Goal: Task Accomplishment & Management: Manage account settings

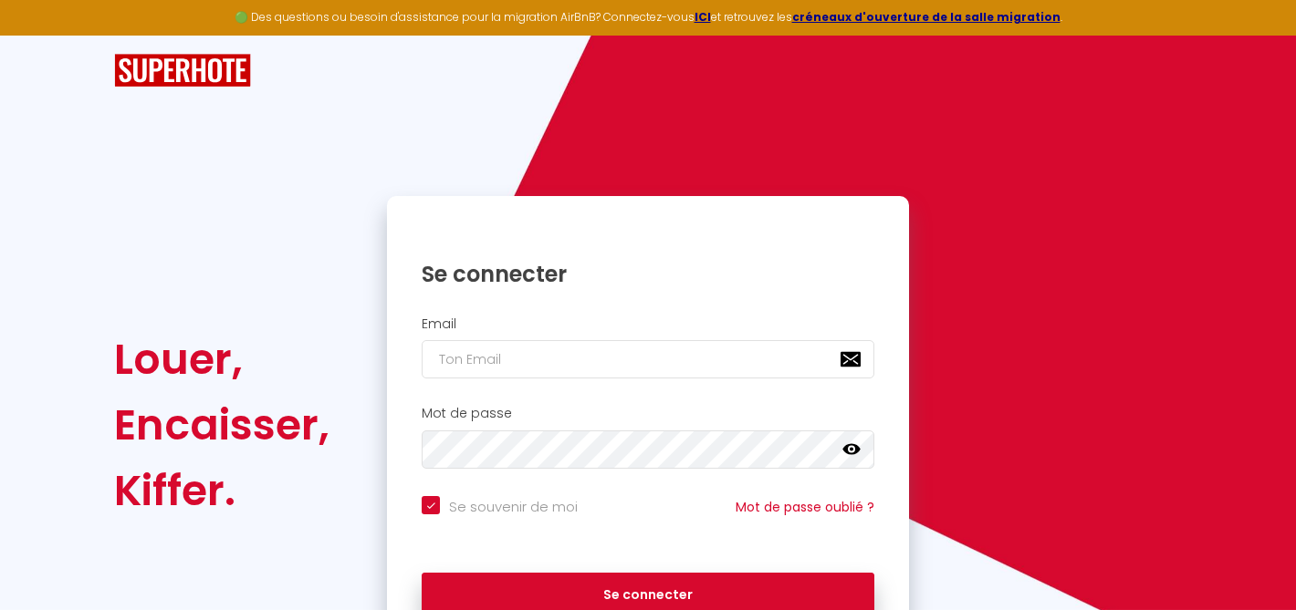
scroll to position [99, 0]
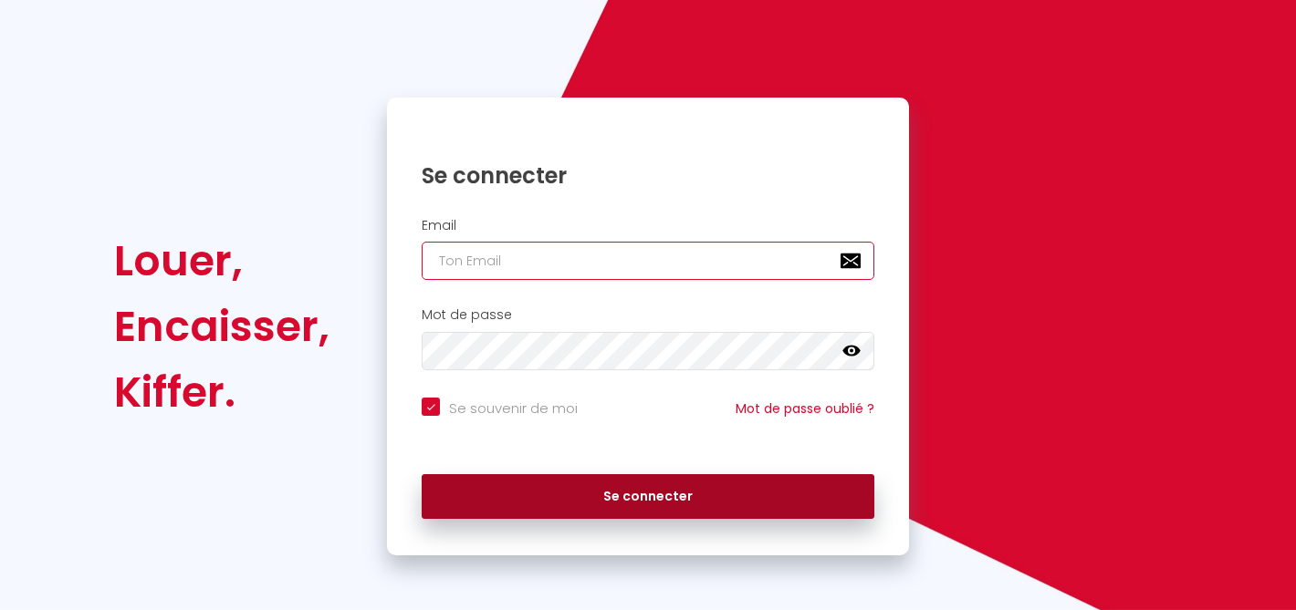
type input "[PERSON_NAME][EMAIL_ADDRESS][DOMAIN_NAME]"
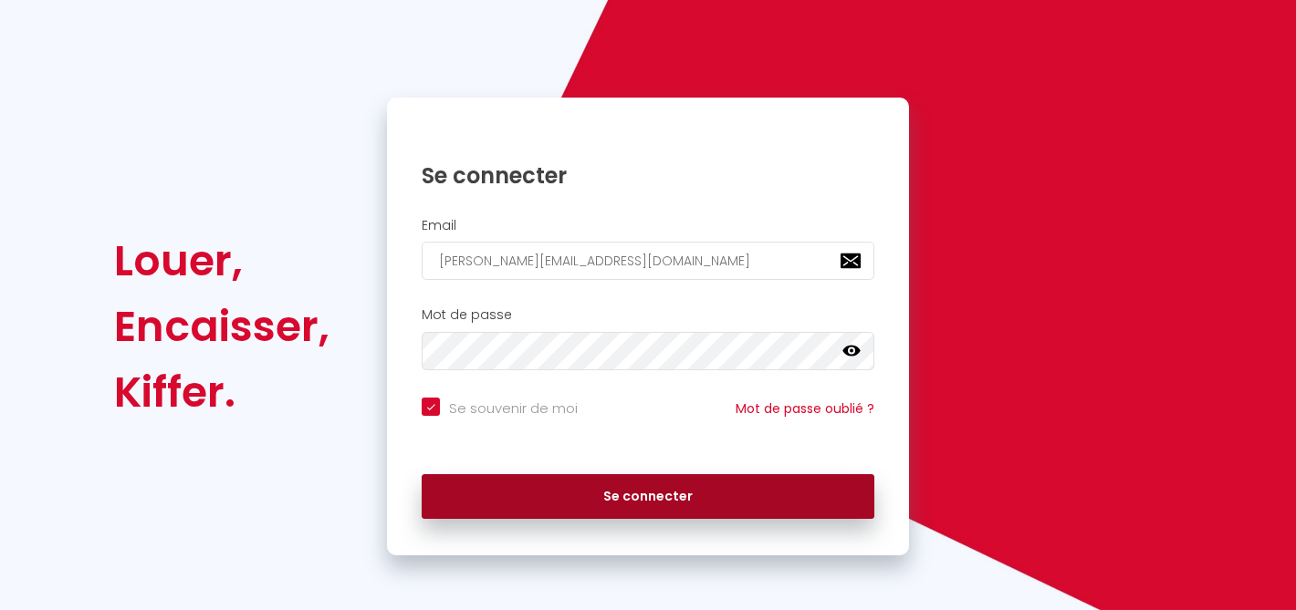
click at [688, 486] on button "Se connecter" at bounding box center [648, 497] width 453 height 46
checkbox input "true"
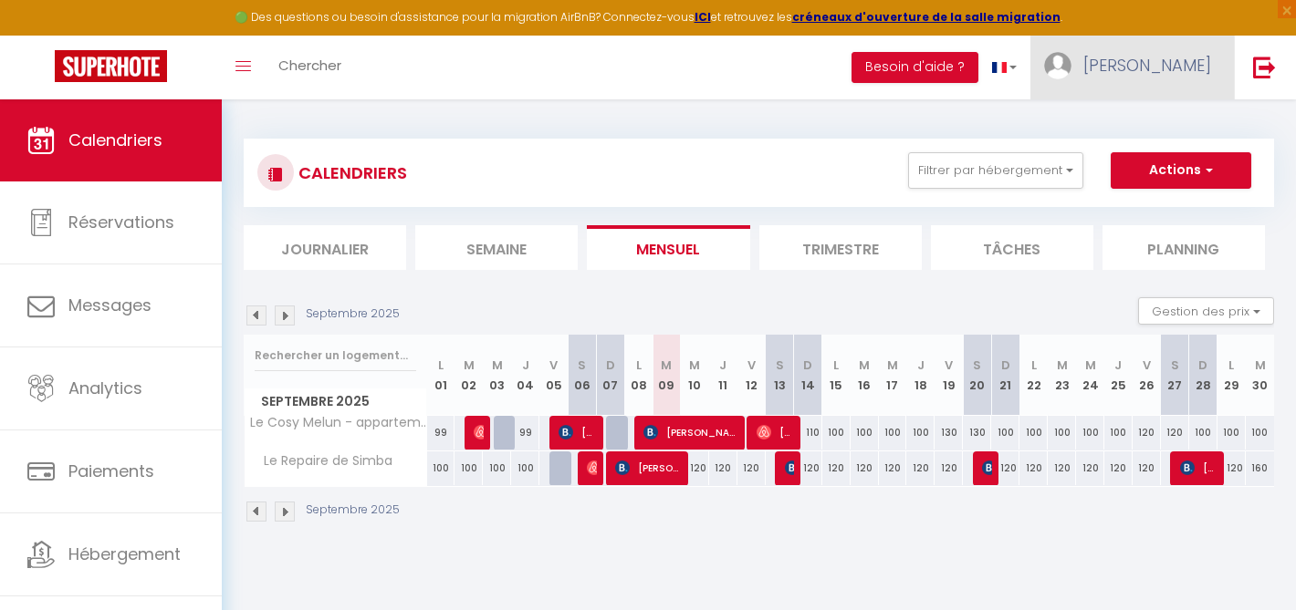
click at [1135, 59] on span "[PERSON_NAME]" at bounding box center [1147, 65] width 128 height 23
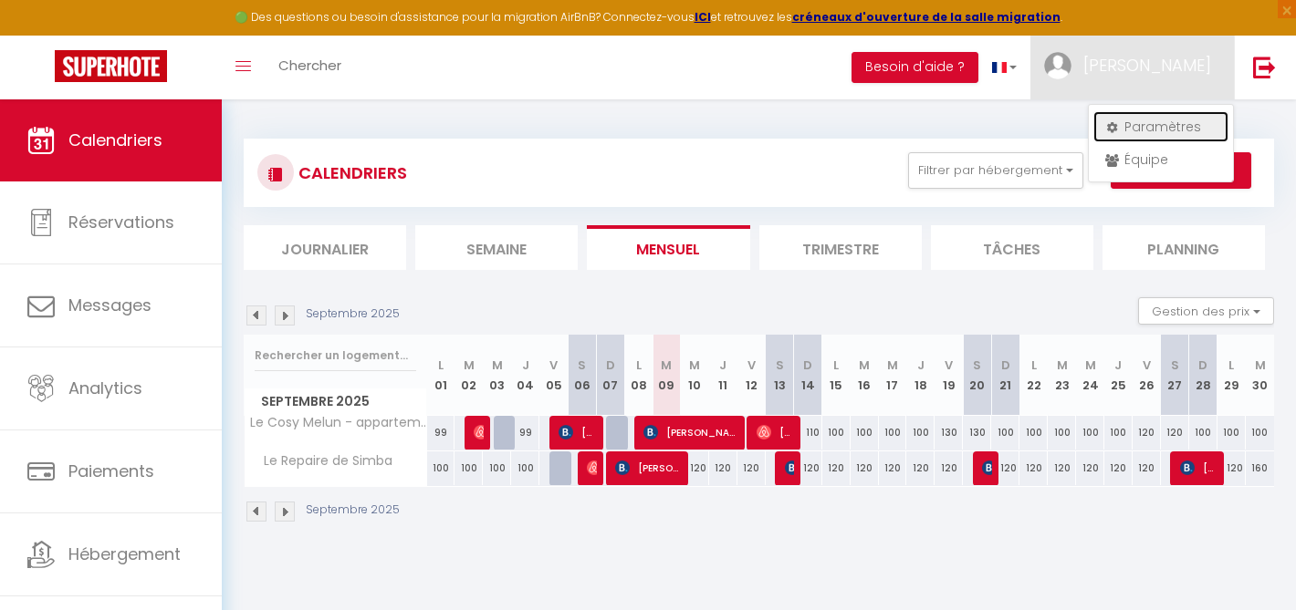
click at [1131, 131] on link "Paramètres" at bounding box center [1160, 126] width 135 height 31
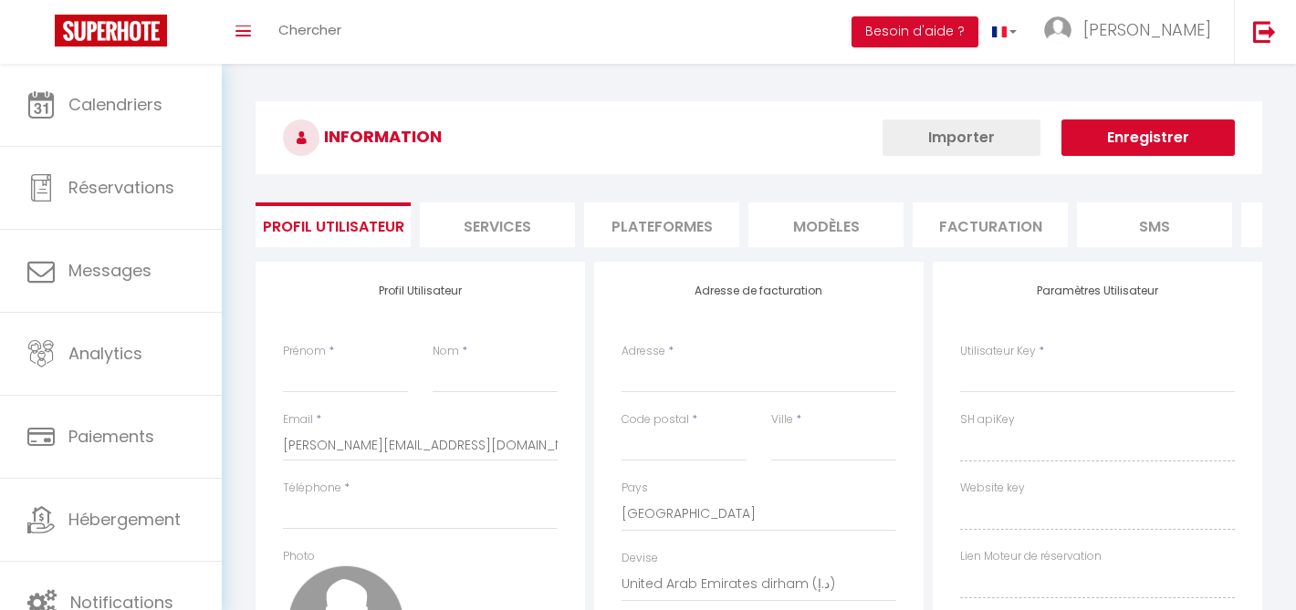
type input "[PERSON_NAME]"
type input "Fourtouill"
type input "0661470811"
type input "[STREET_ADDRESS][PERSON_NAME]"
type input "77000"
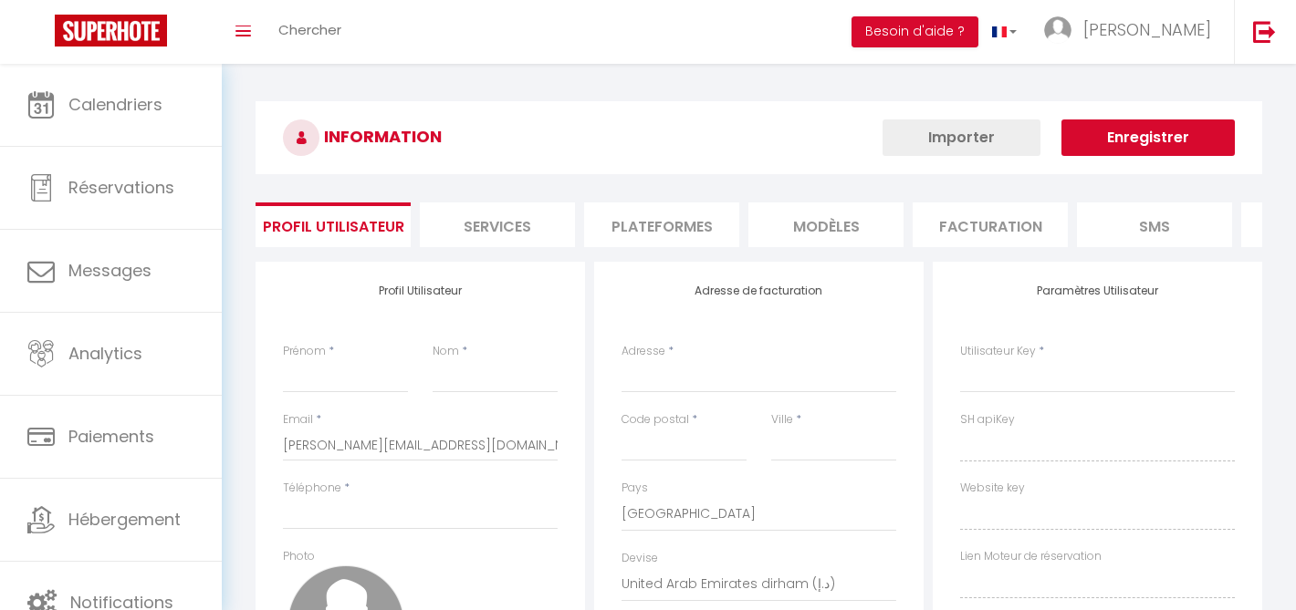
type input "MELUN"
select select "1"
select select "28"
type input "QzIagQ4RHAIKQOzKAIJ8A6706"
type input "NjRWBYHE50YFPHZQ2Fhb8WuGe"
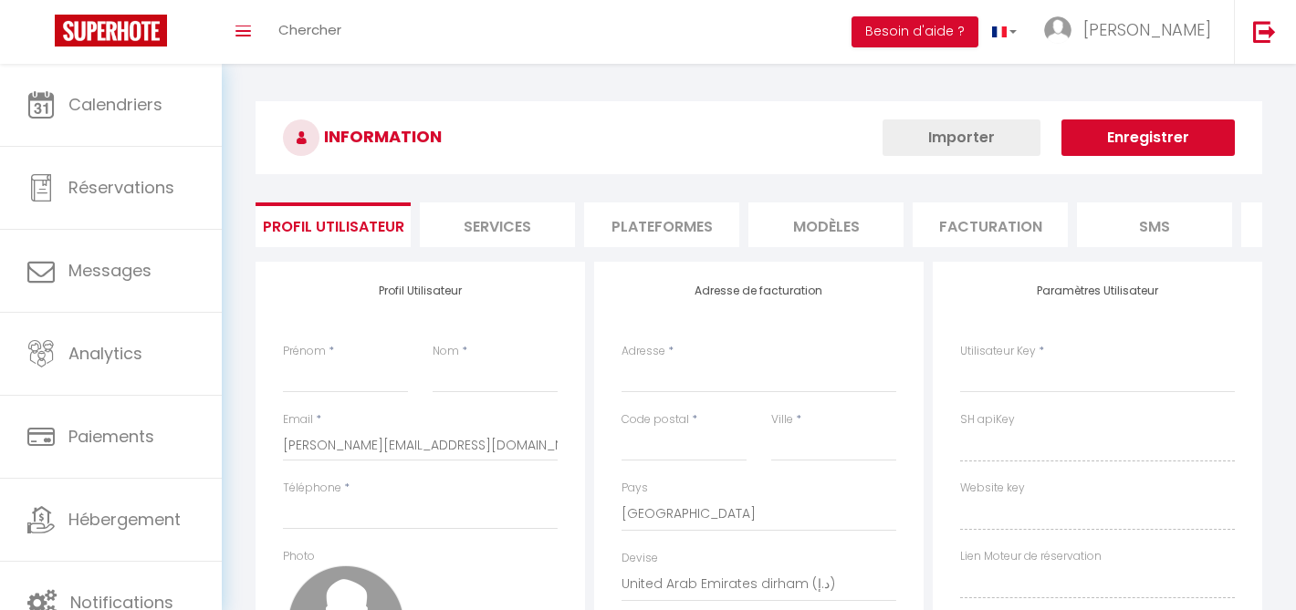
type input "[URL][DOMAIN_NAME]"
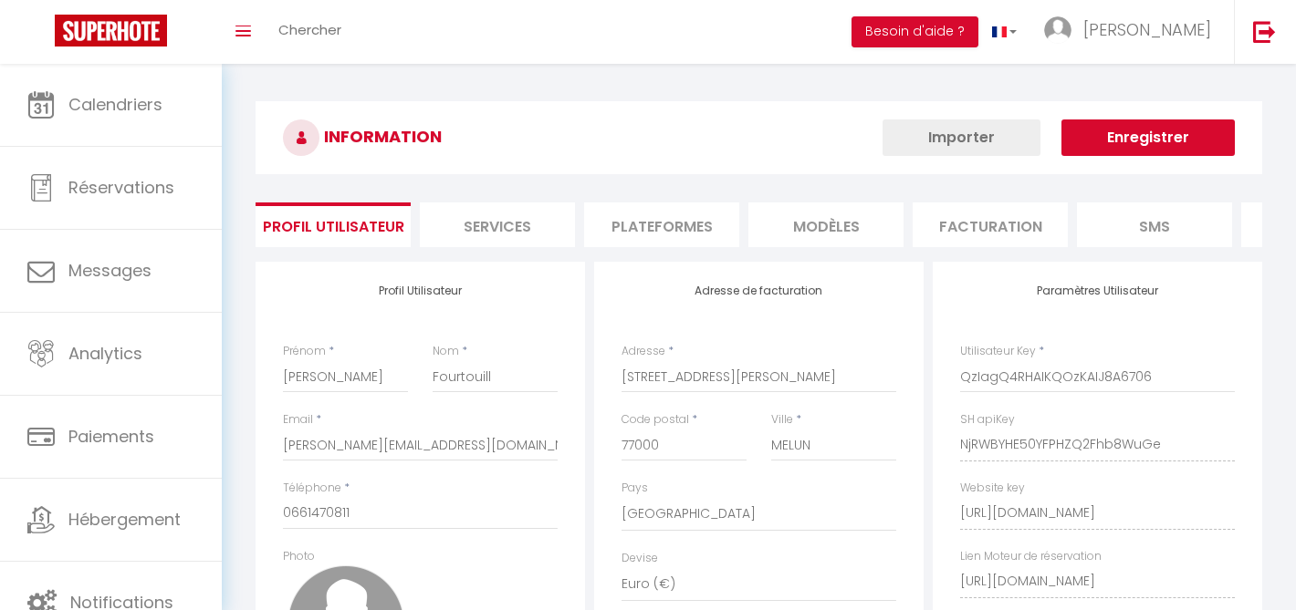
select select "fr"
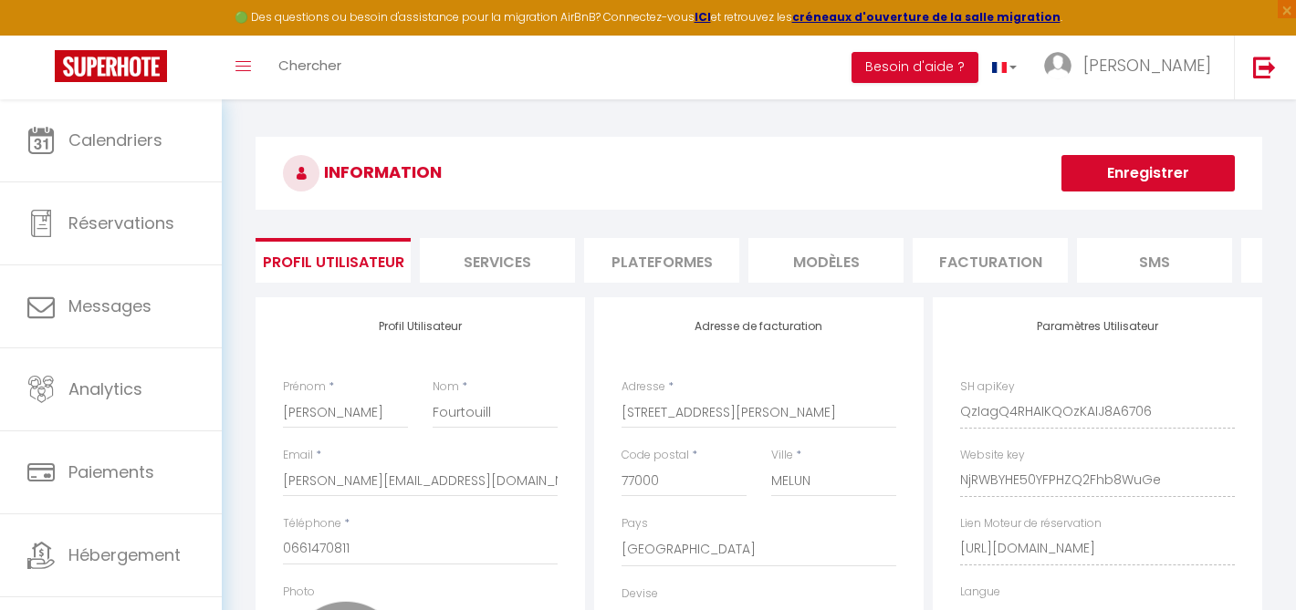
click at [678, 256] on li "Plateformes" at bounding box center [661, 260] width 155 height 45
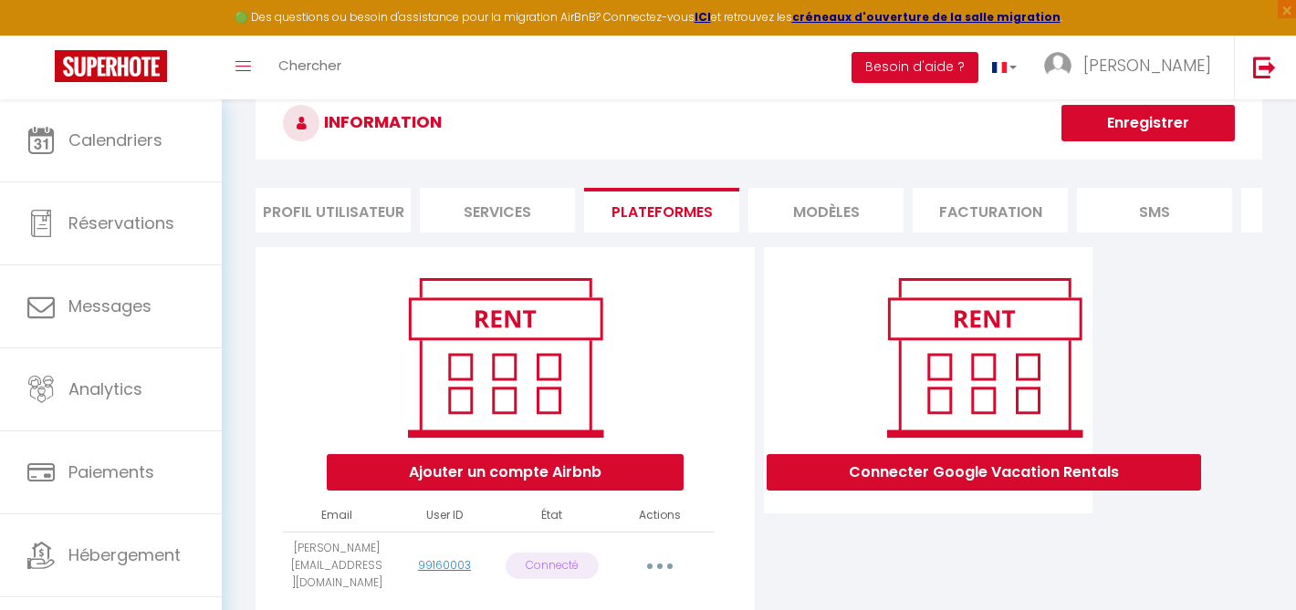
scroll to position [120, 0]
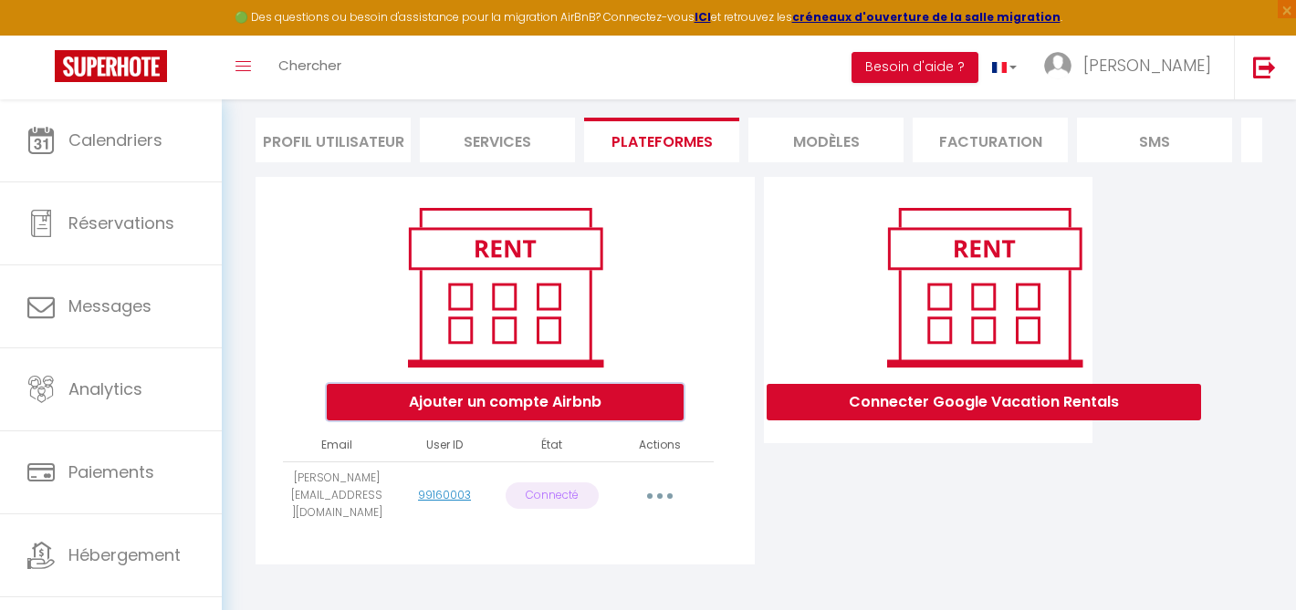
click at [563, 393] on button "Ajouter un compte Airbnb" at bounding box center [505, 402] width 357 height 36
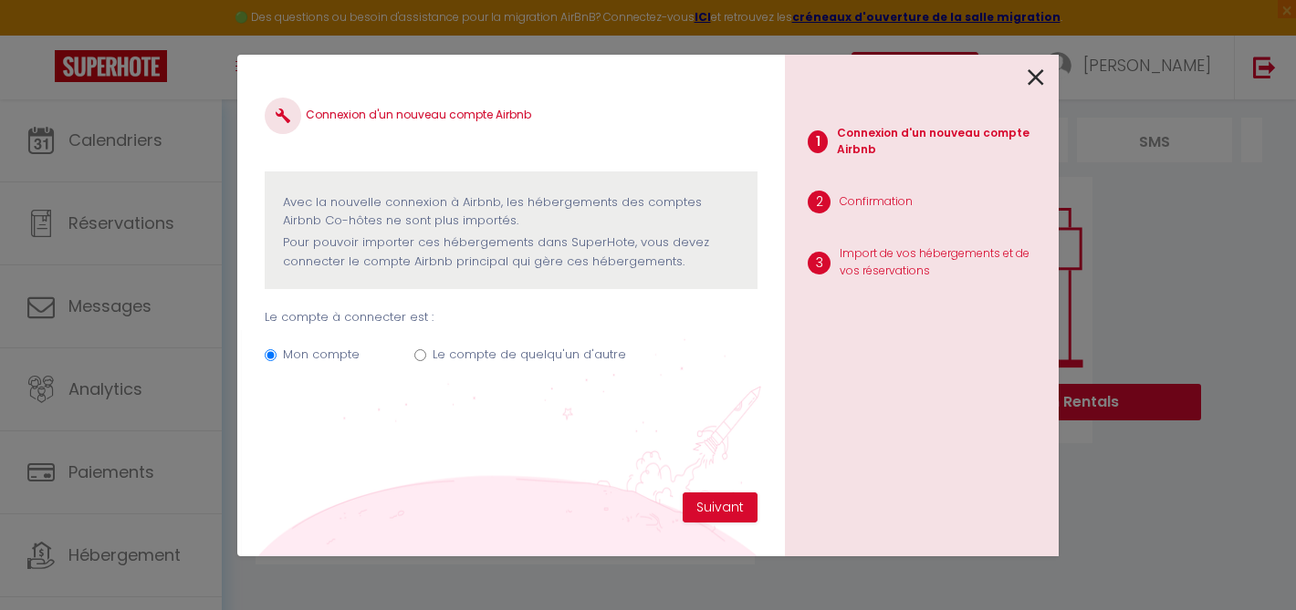
click at [474, 349] on label "Le compte de quelqu'un d'autre" at bounding box center [529, 355] width 193 height 18
click at [426, 349] on input "Le compte de quelqu'un d'autre" at bounding box center [420, 355] width 12 height 12
radio input "true"
radio input "false"
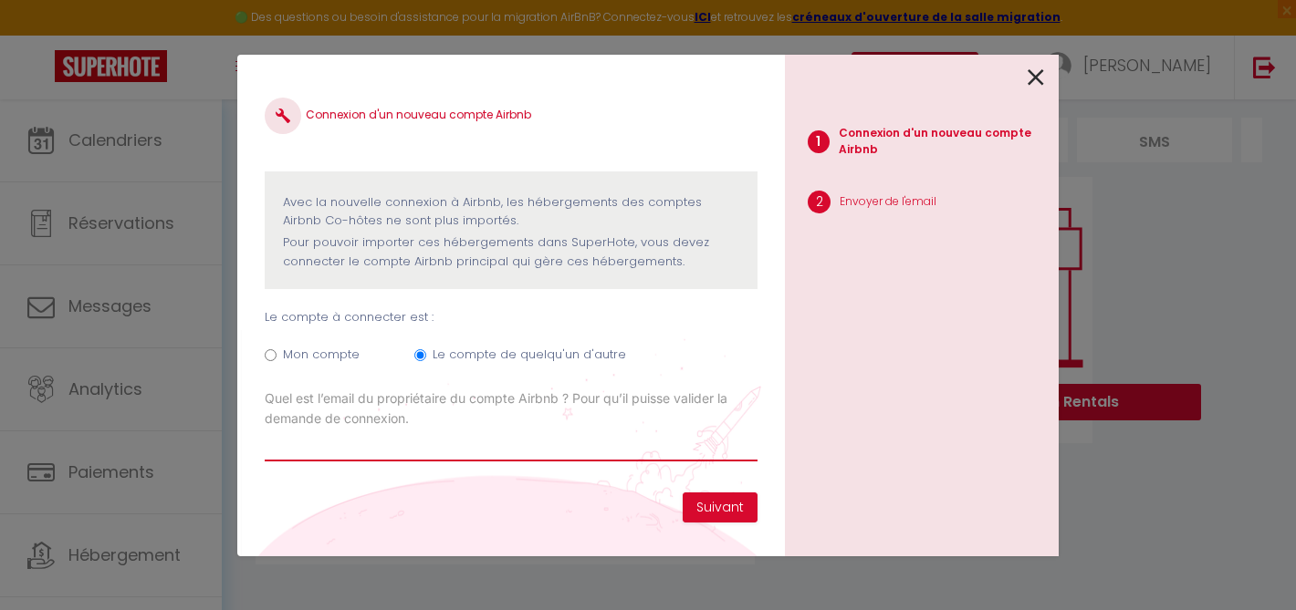
click at [443, 439] on input "Email connexion Airbnb" at bounding box center [511, 445] width 493 height 33
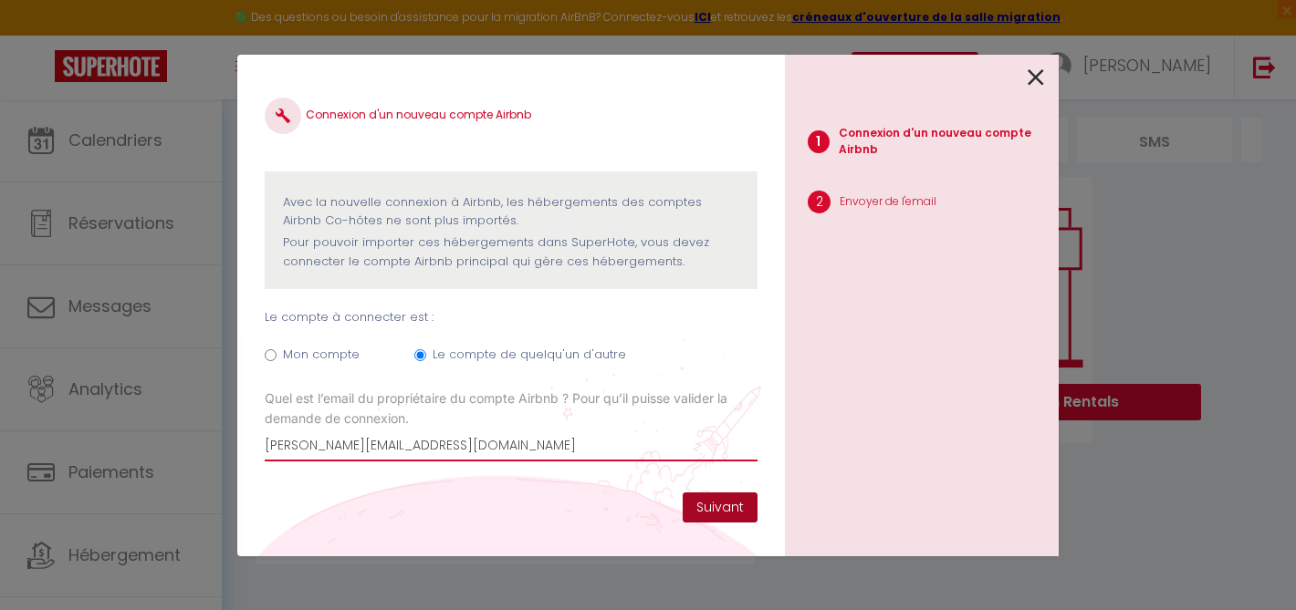
type input "[PERSON_NAME][EMAIL_ADDRESS][DOMAIN_NAME]"
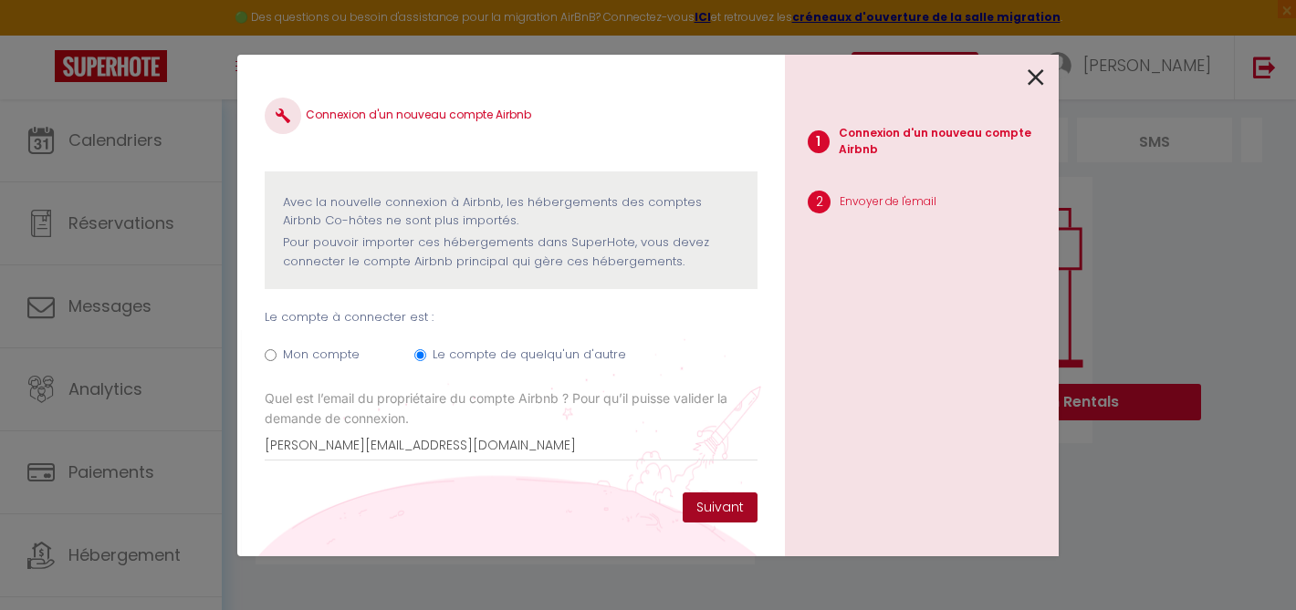
click at [746, 502] on button "Suivant" at bounding box center [720, 508] width 75 height 31
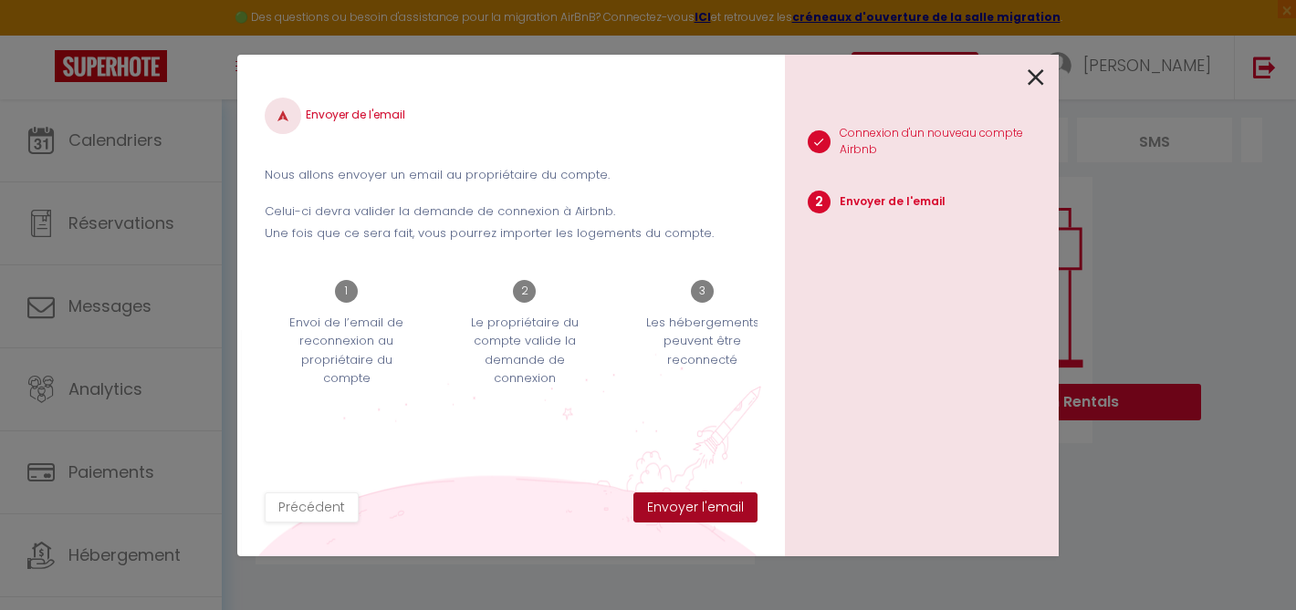
click at [655, 510] on button "Envoyer l'email" at bounding box center [695, 508] width 124 height 31
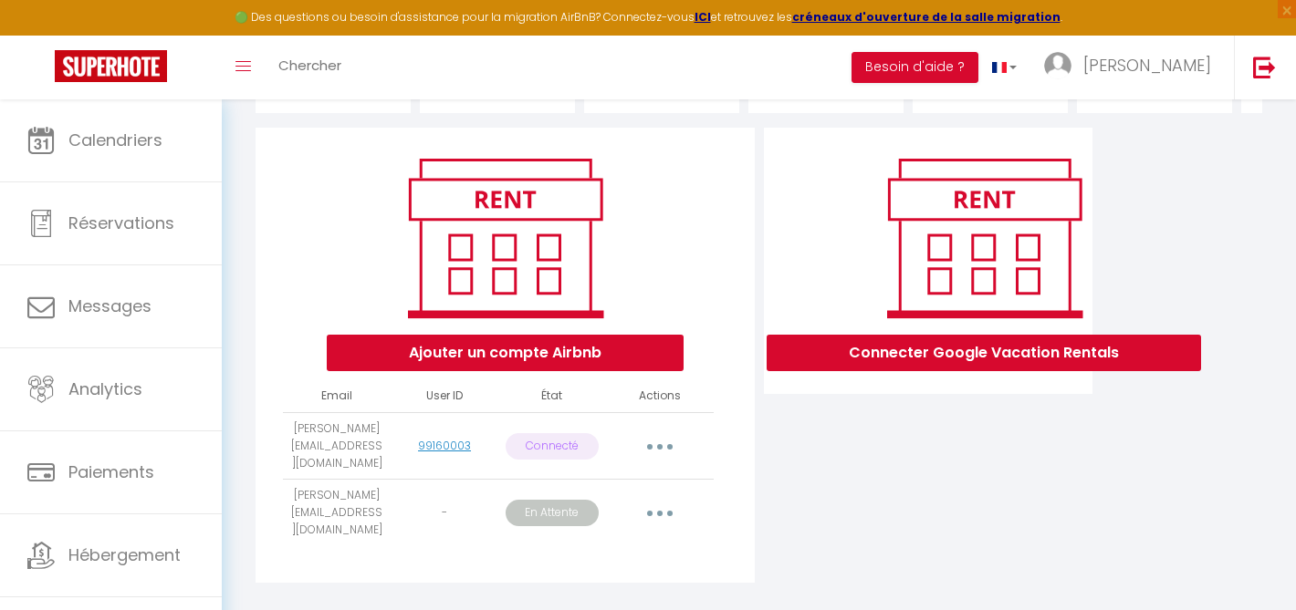
scroll to position [102, 0]
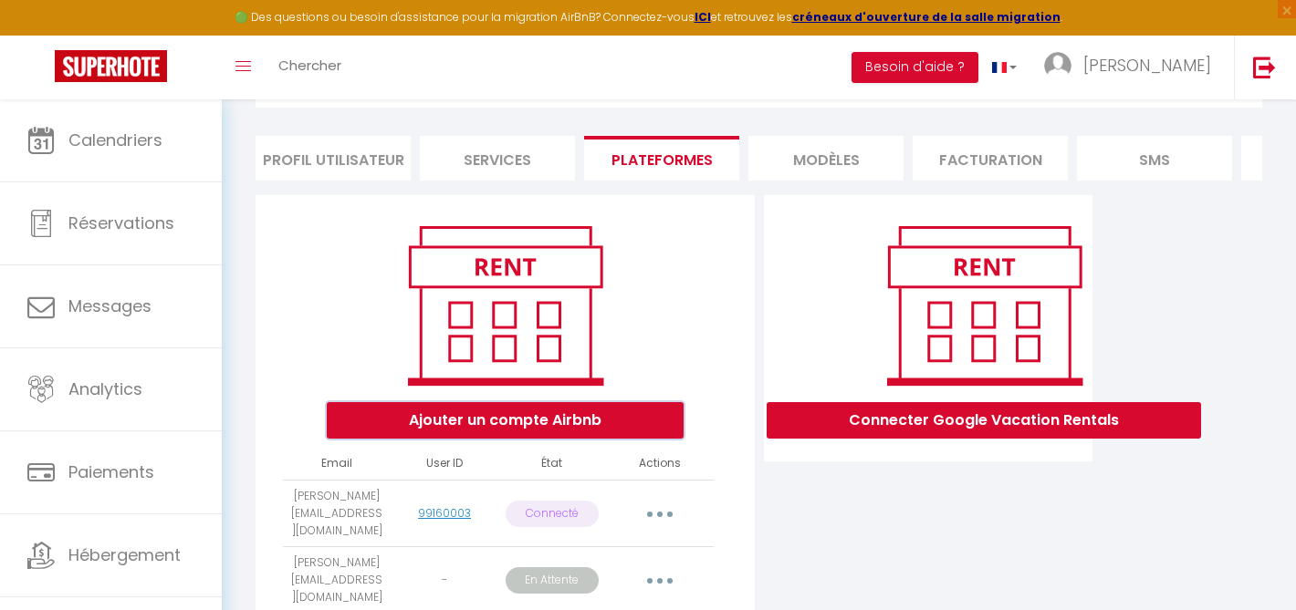
click at [595, 413] on button "Ajouter un compte Airbnb" at bounding box center [505, 420] width 357 height 36
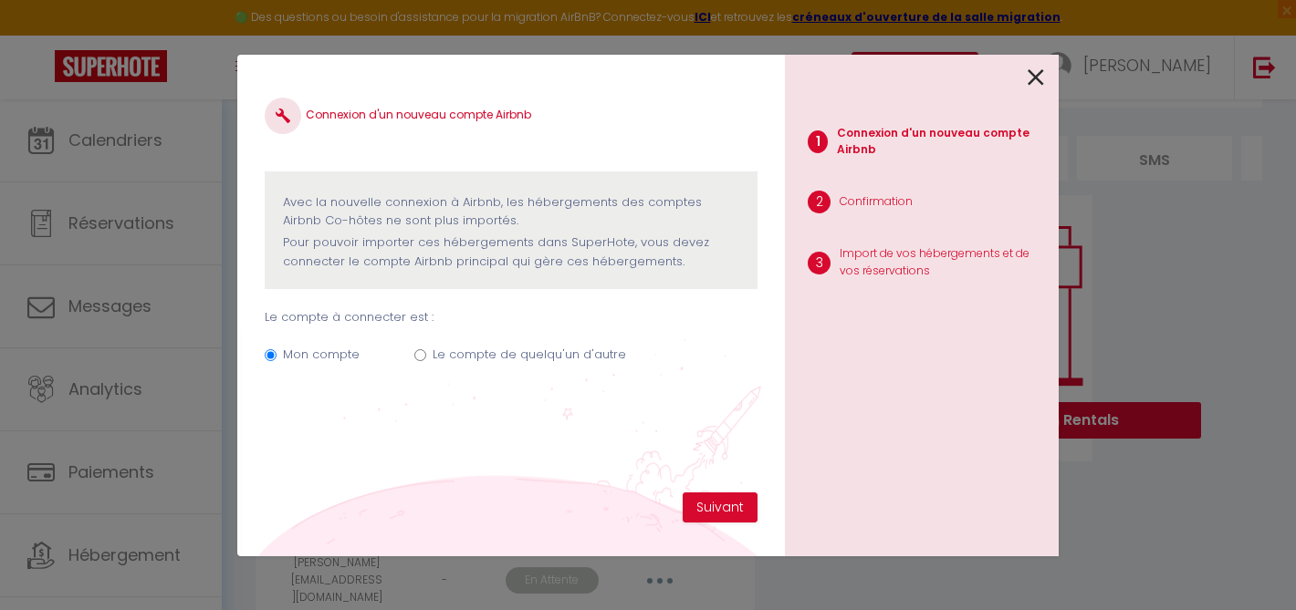
click at [568, 353] on label "Le compte de quelqu'un d'autre" at bounding box center [529, 355] width 193 height 18
click at [426, 353] on input "Le compte de quelqu'un d'autre" at bounding box center [420, 355] width 12 height 12
radio input "true"
radio input "false"
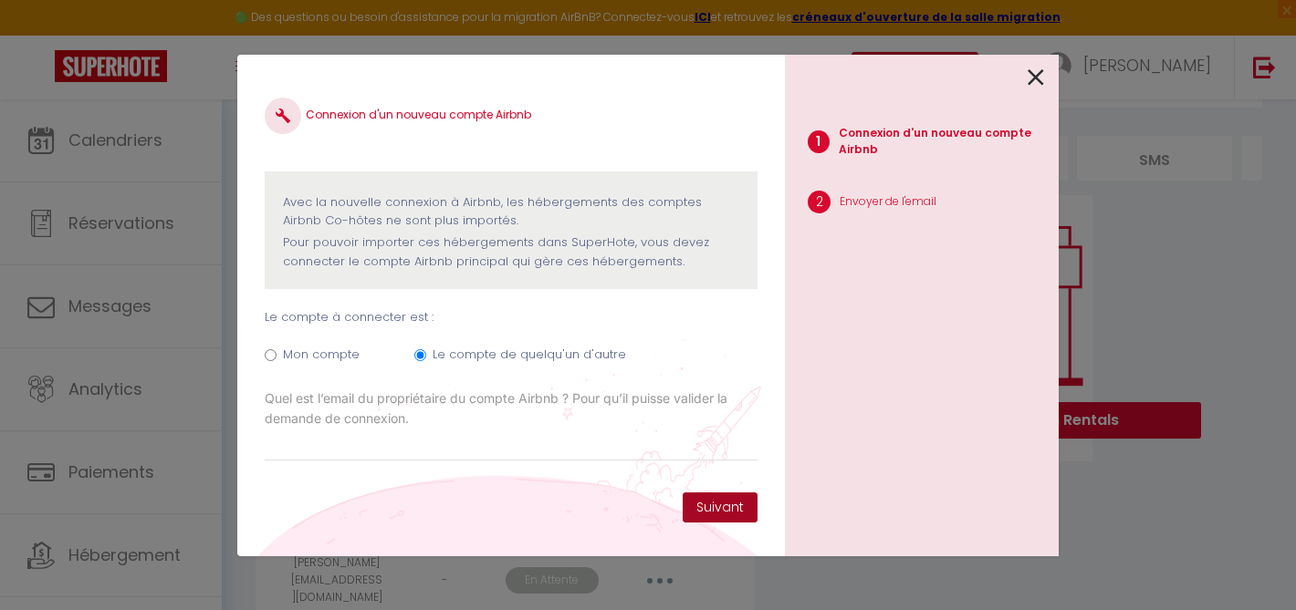
click at [699, 505] on button "Suivant" at bounding box center [720, 508] width 75 height 31
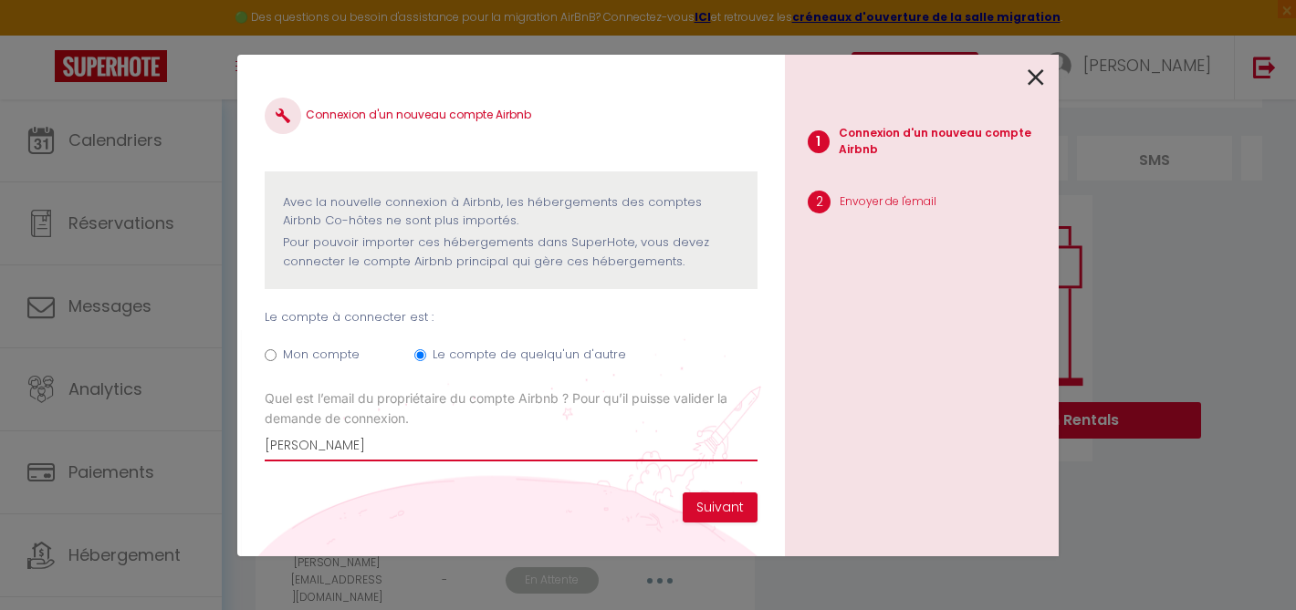
type input "[PERSON_NAME][EMAIL_ADDRESS][DOMAIN_NAME]"
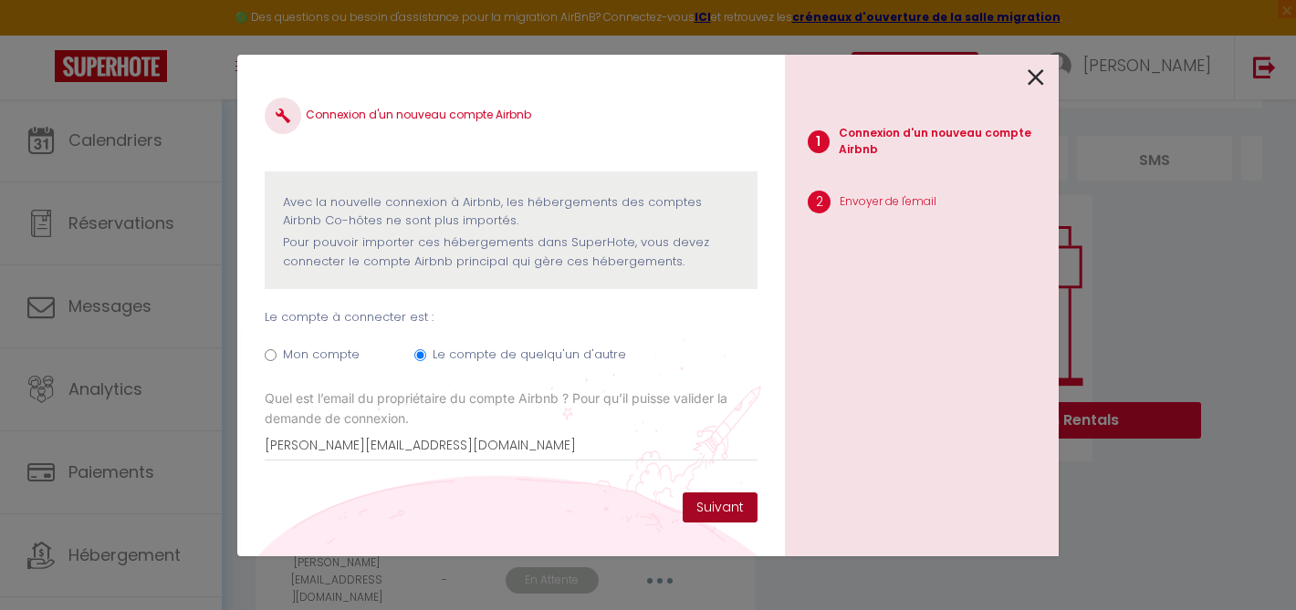
click at [732, 506] on button "Suivant" at bounding box center [720, 508] width 75 height 31
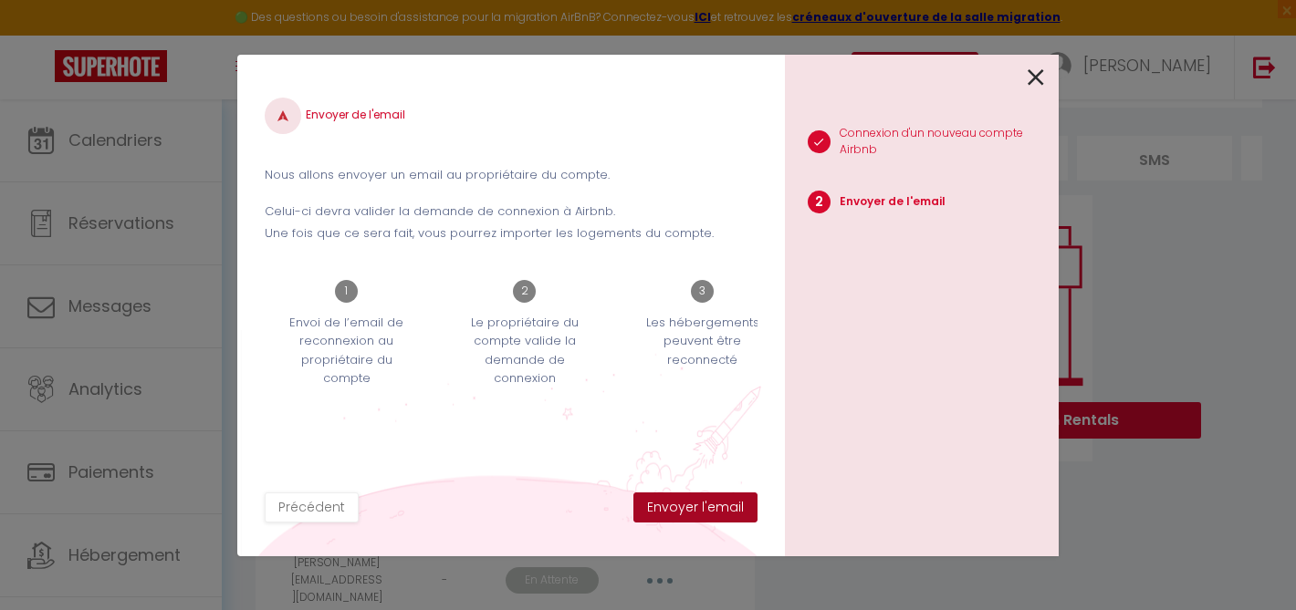
click at [732, 506] on button "Envoyer l'email" at bounding box center [695, 508] width 124 height 31
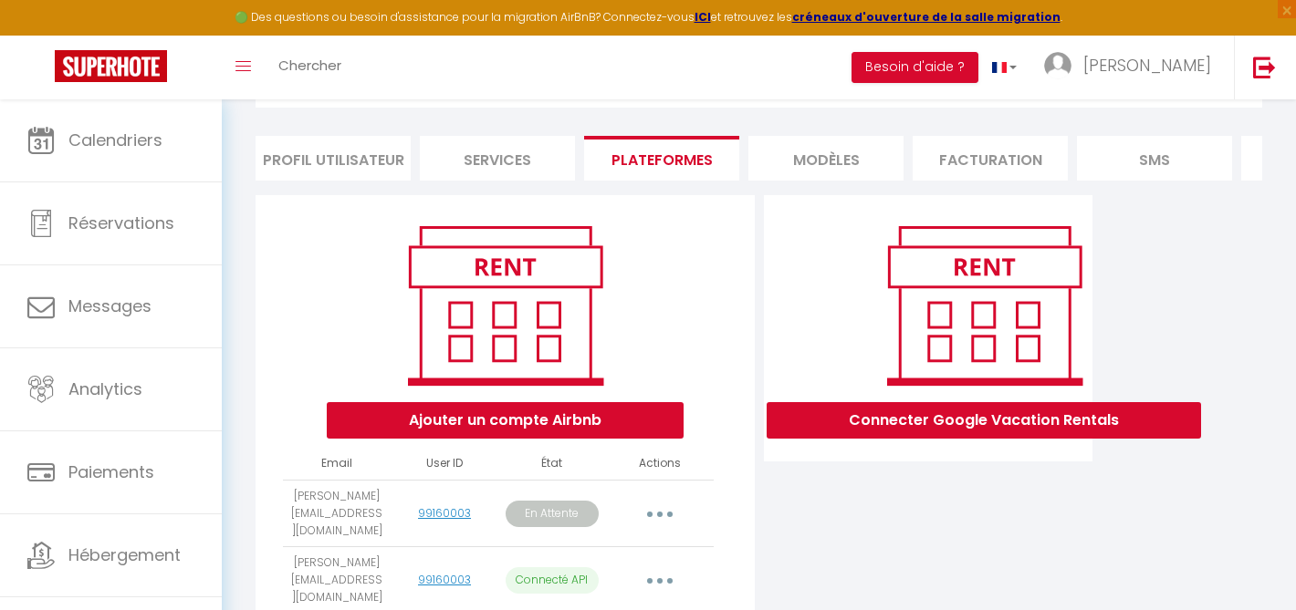
scroll to position [170, 0]
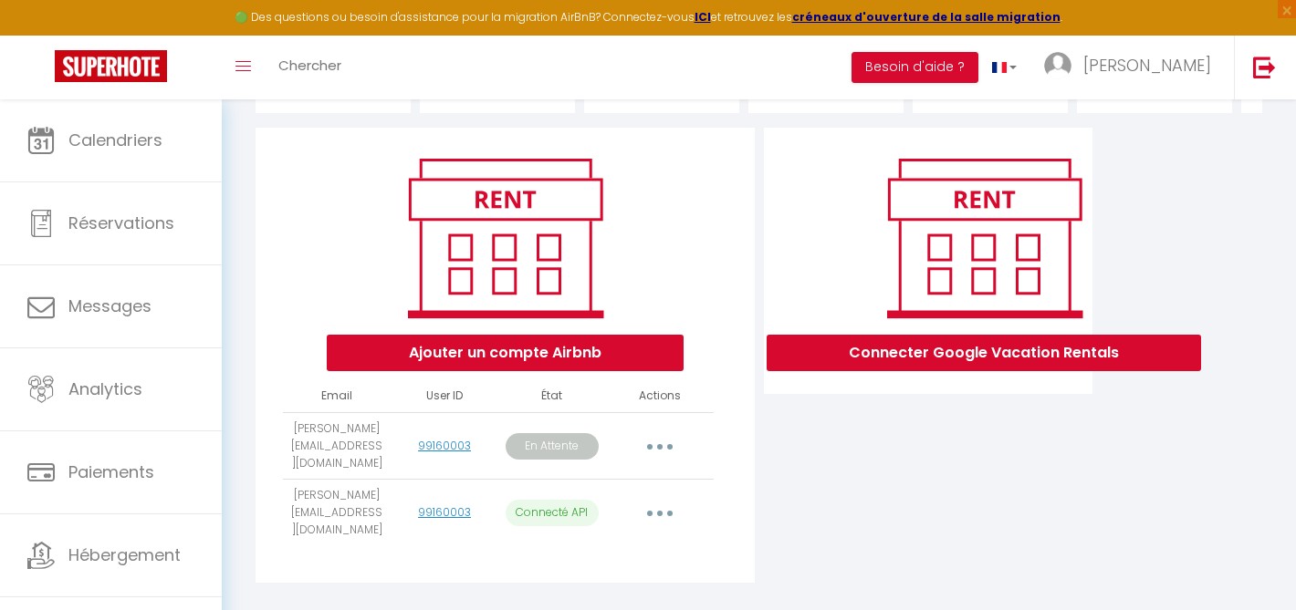
click at [666, 435] on button "button" at bounding box center [659, 446] width 51 height 29
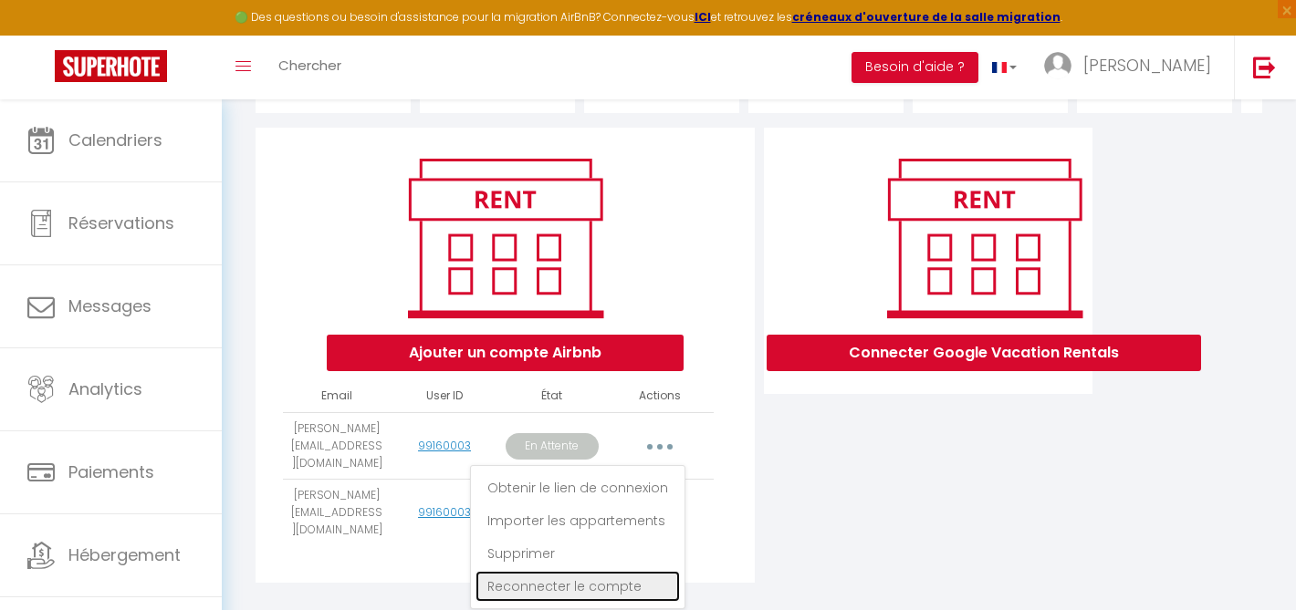
click at [622, 571] on link "Reconnecter le compte" at bounding box center [577, 586] width 204 height 31
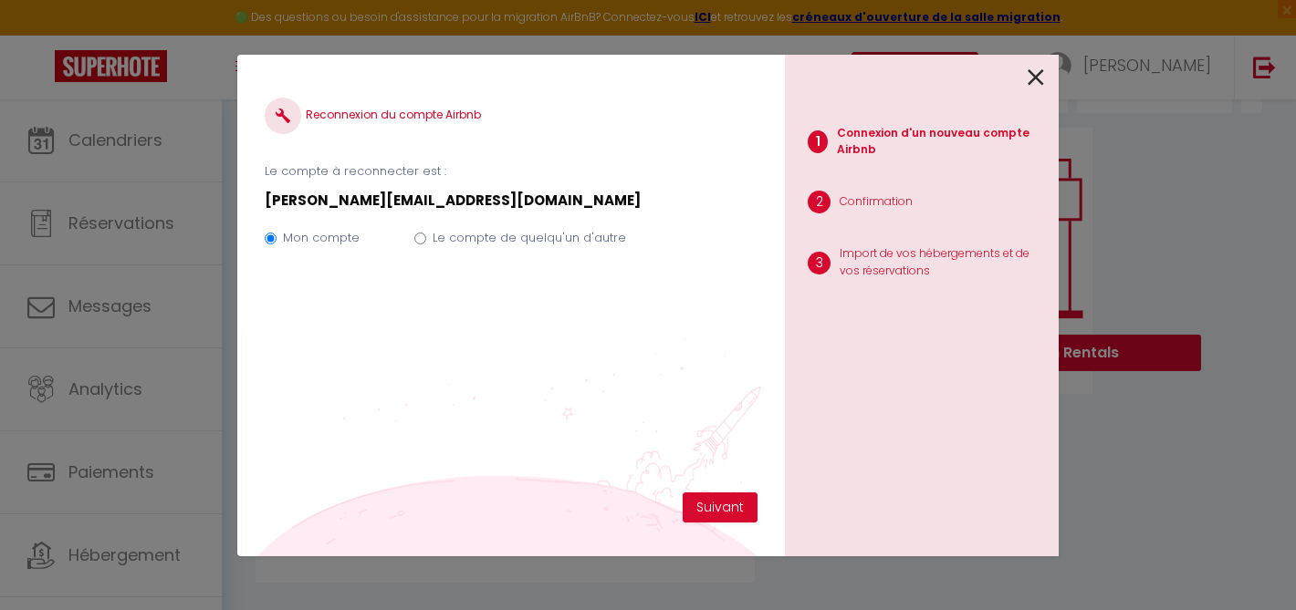
click at [484, 242] on label "Le compte de quelqu'un d'autre" at bounding box center [529, 238] width 193 height 18
click at [426, 242] on input "Le compte de quelqu'un d'autre" at bounding box center [420, 239] width 12 height 12
radio input "true"
radio input "false"
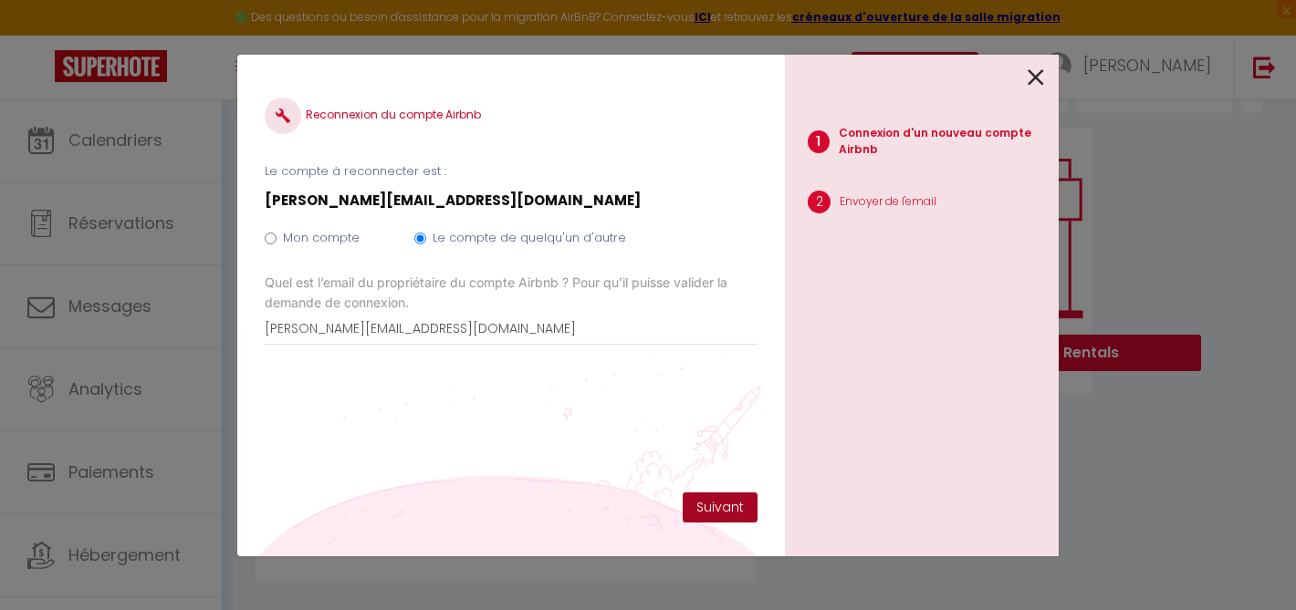
click at [734, 493] on button "Suivant" at bounding box center [720, 508] width 75 height 31
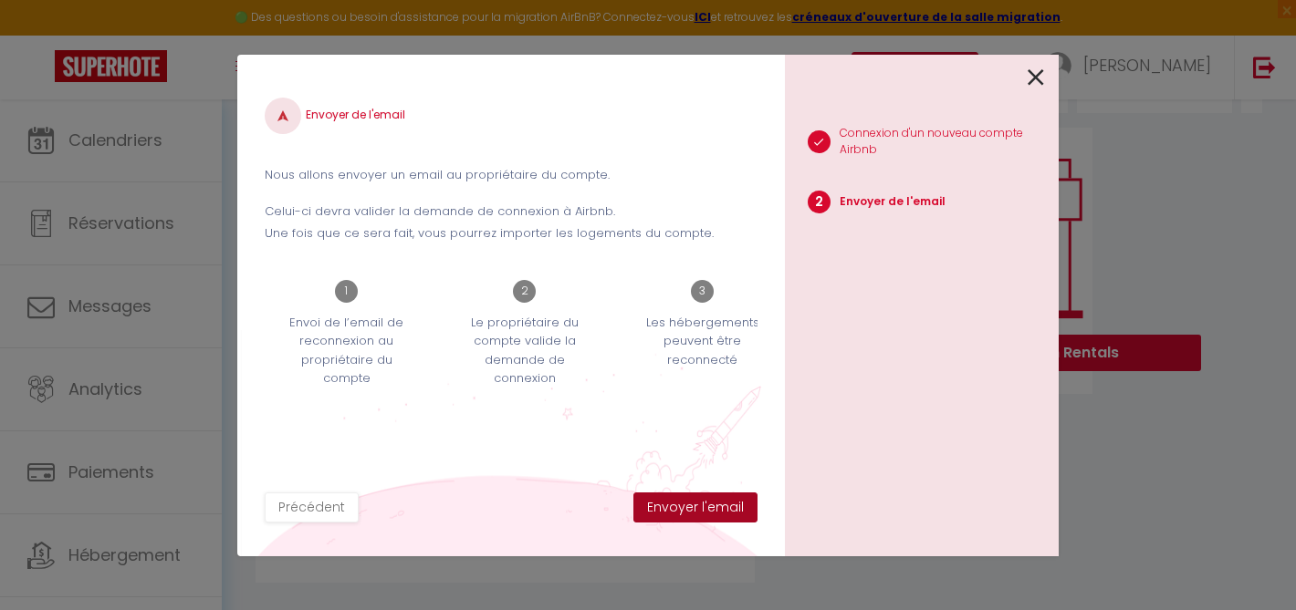
click at [716, 509] on button "Envoyer l'email" at bounding box center [695, 508] width 124 height 31
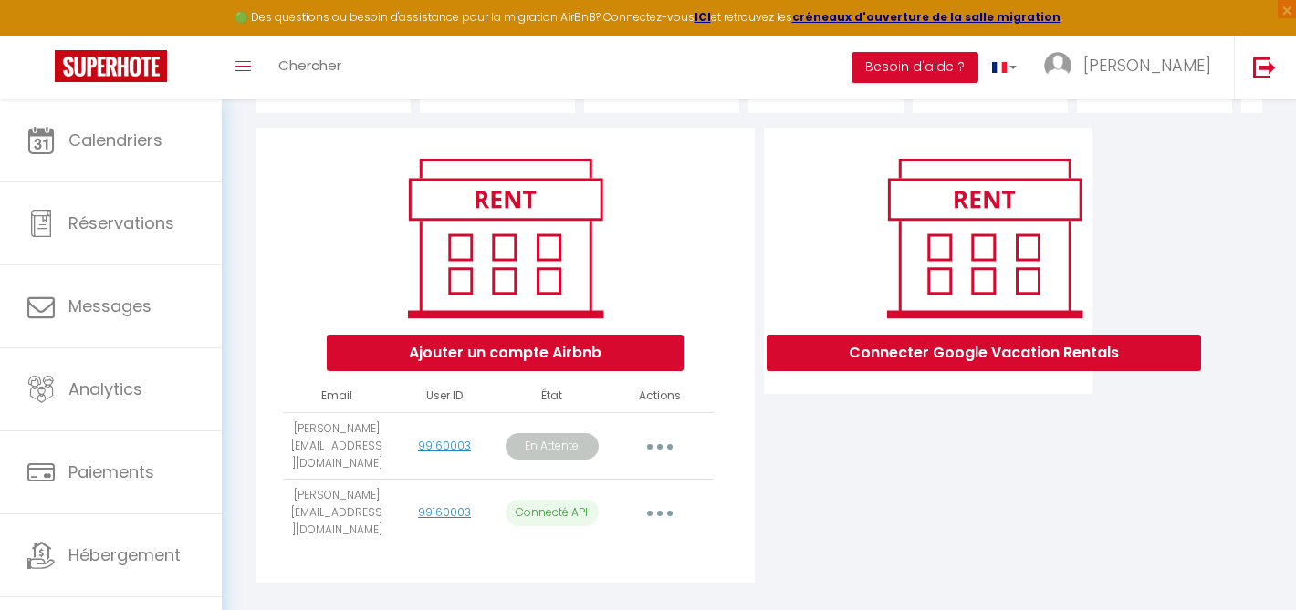
click at [652, 432] on button "button" at bounding box center [659, 446] width 51 height 29
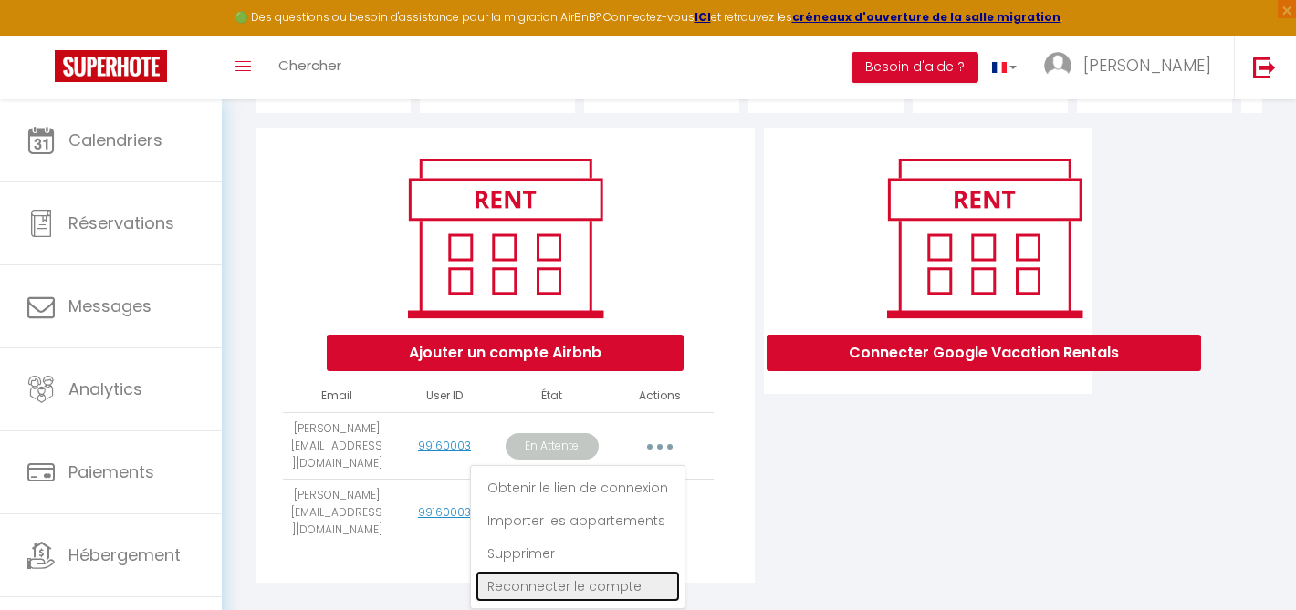
click at [607, 571] on link "Reconnecter le compte" at bounding box center [577, 586] width 204 height 31
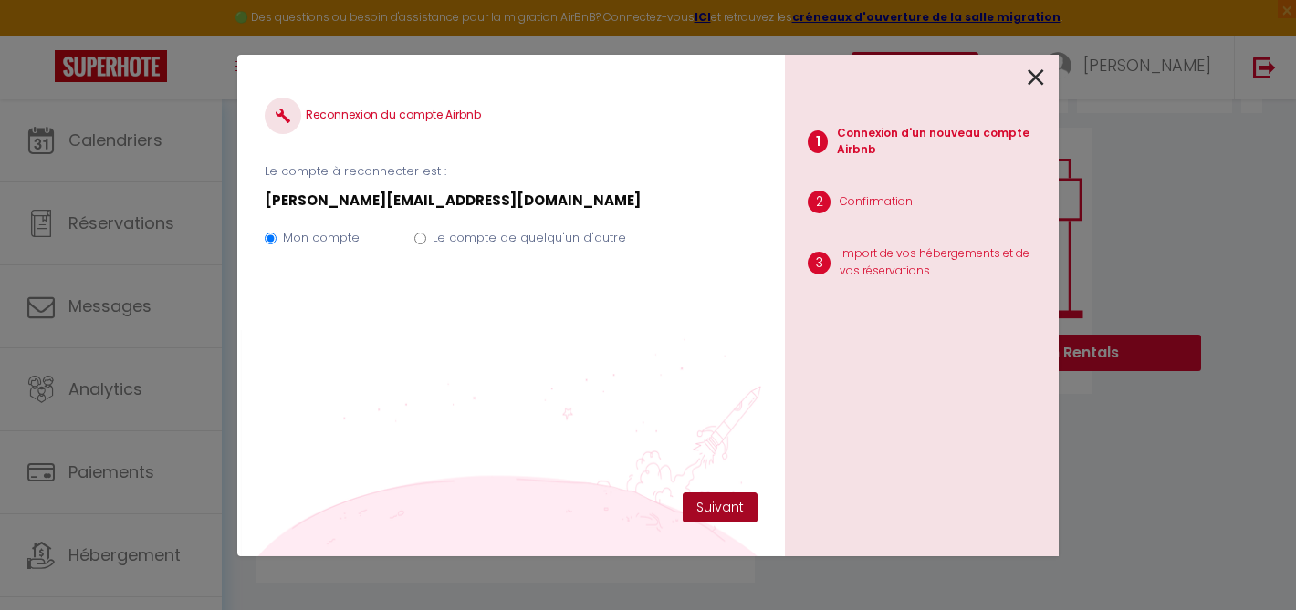
click at [700, 505] on button "Suivant" at bounding box center [720, 508] width 75 height 31
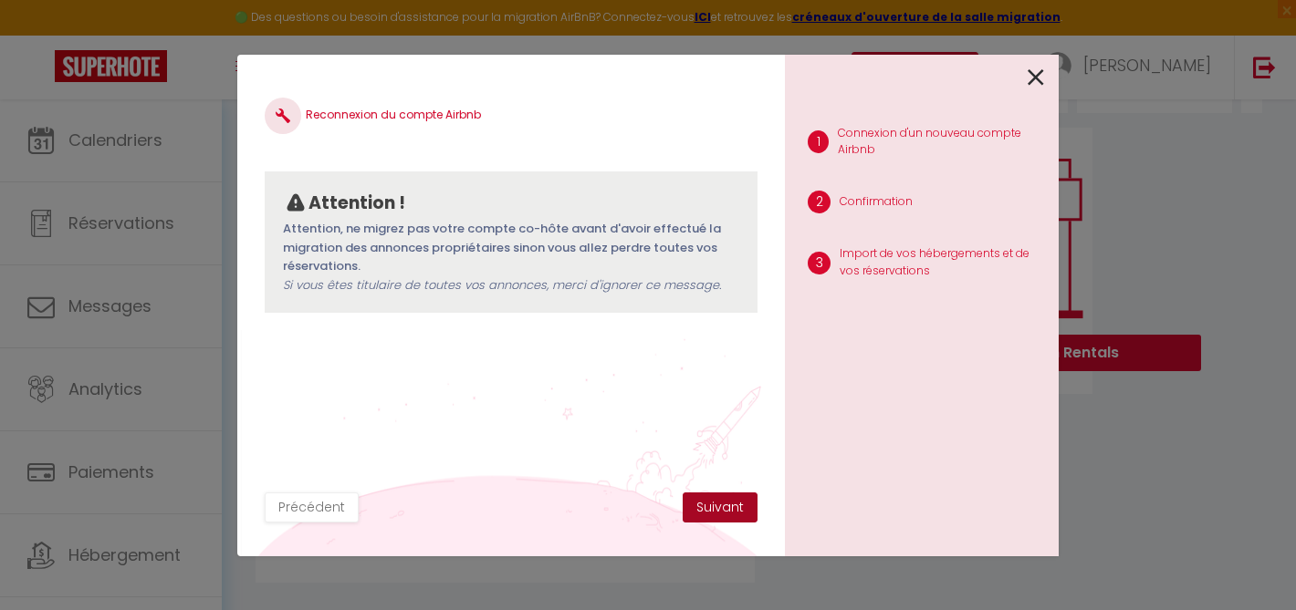
click at [699, 499] on button "Suivant" at bounding box center [720, 508] width 75 height 31
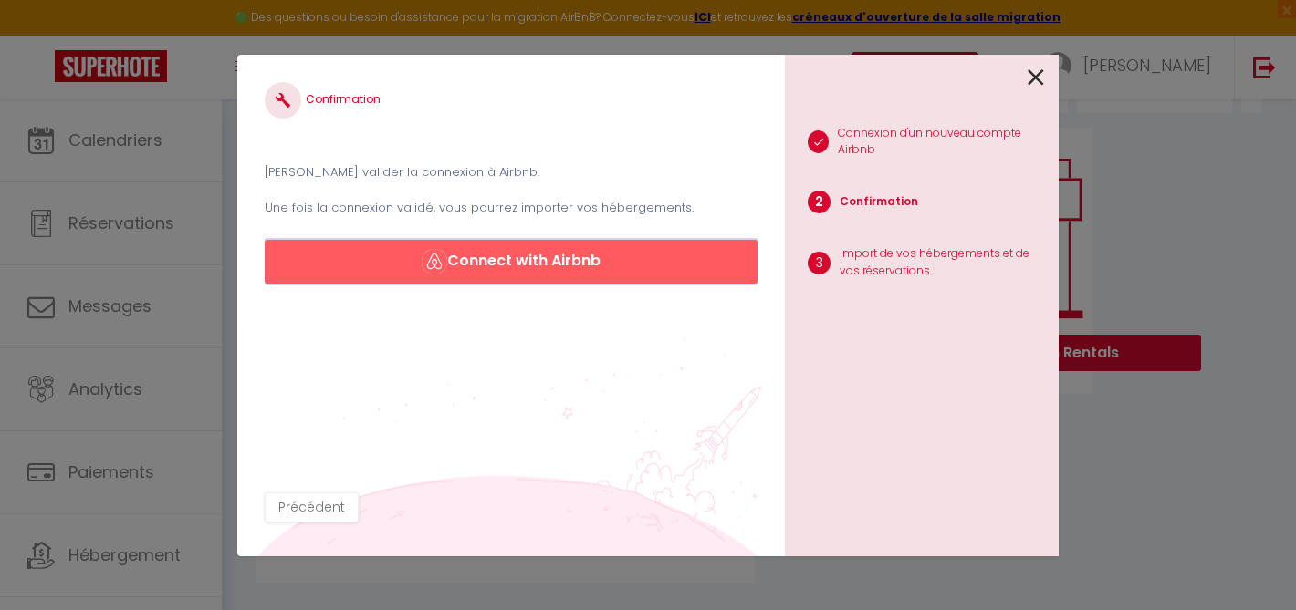
click at [594, 272] on button "Connect with Airbnb" at bounding box center [511, 262] width 493 height 44
click at [1037, 84] on icon at bounding box center [1035, 77] width 16 height 27
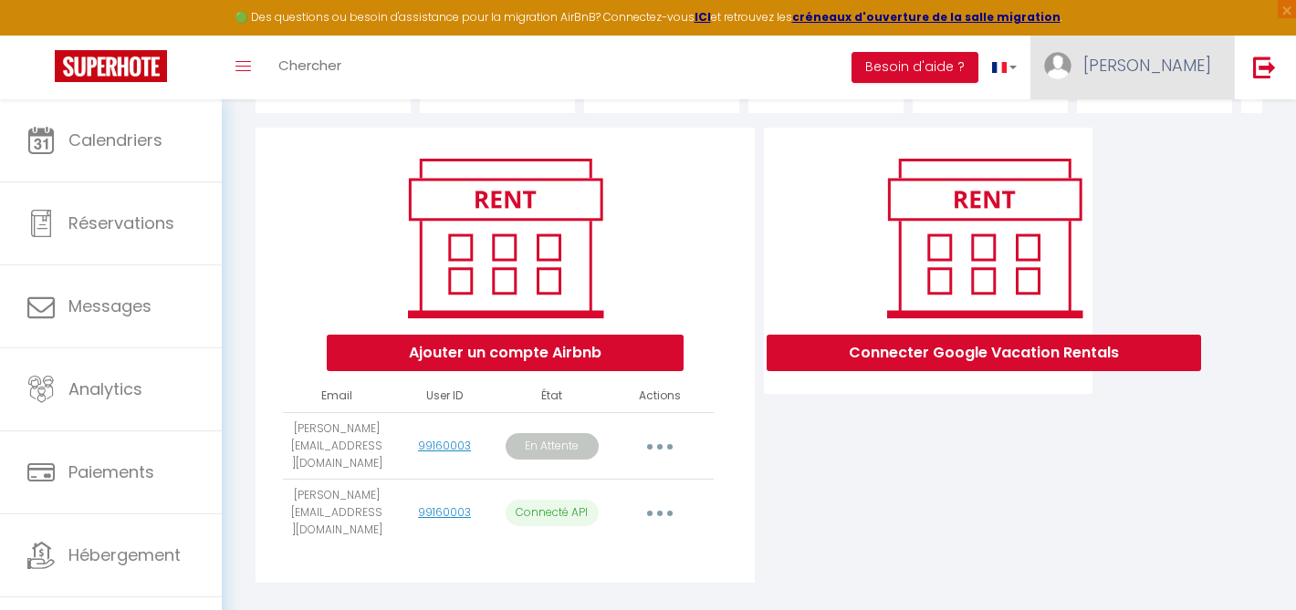
click at [1071, 64] on img at bounding box center [1057, 65] width 27 height 27
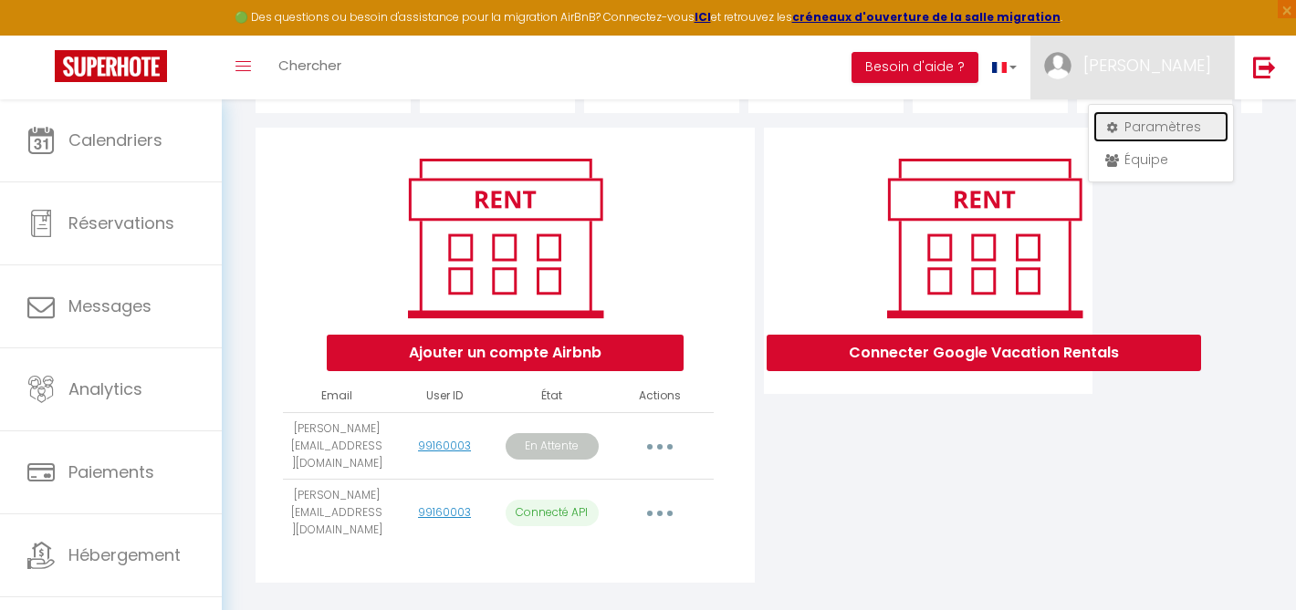
click at [1134, 128] on link "Paramètres" at bounding box center [1160, 126] width 135 height 31
click at [1130, 128] on link "Paramètres" at bounding box center [1160, 126] width 135 height 31
click at [1238, 253] on div "Ajouter un compte Airbnb Email User ID État Actions jonathan.fourtouill@free.fr…" at bounding box center [759, 361] width 1016 height 466
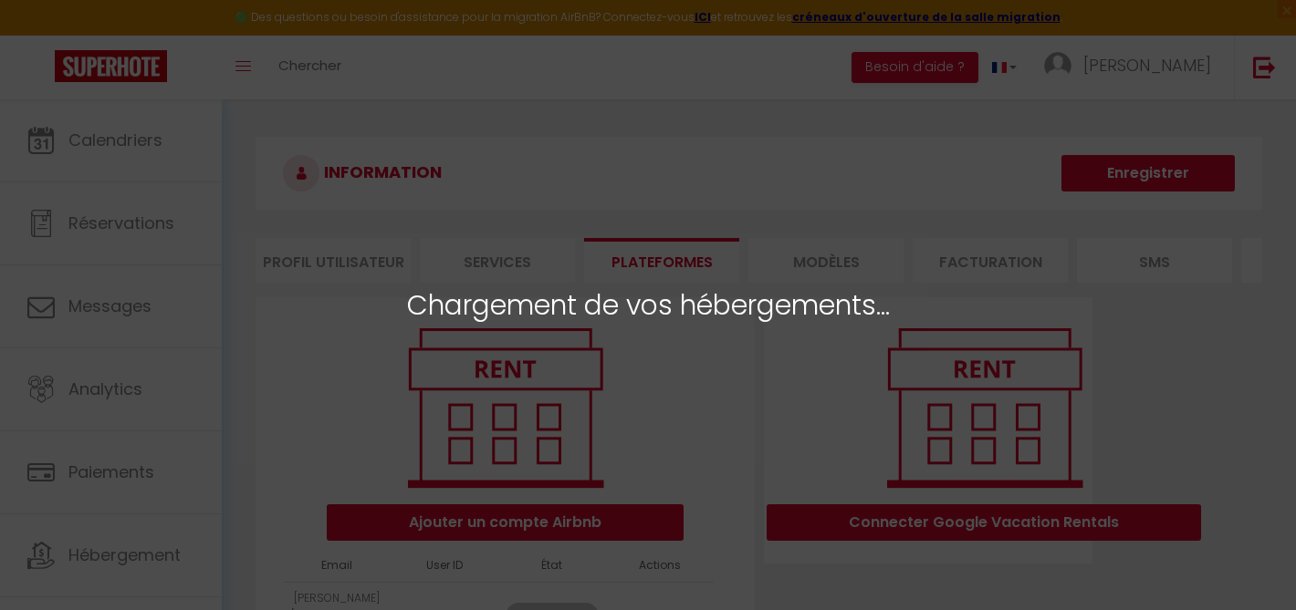
select select
select select "57232"
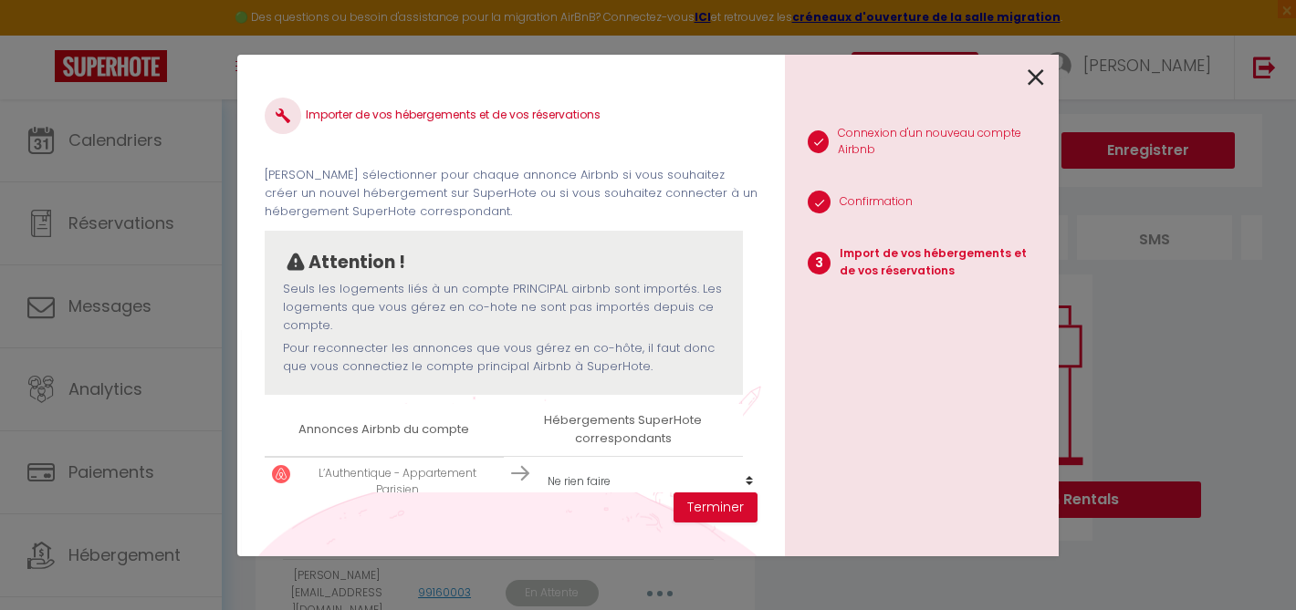
scroll to position [122, 0]
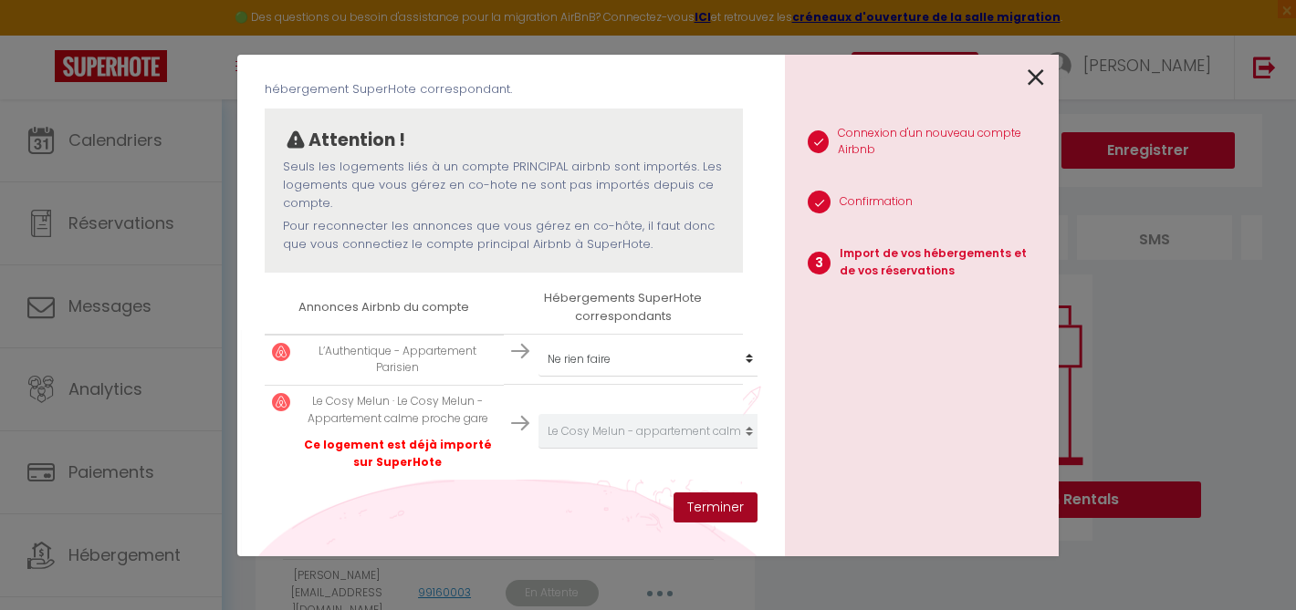
click at [709, 501] on button "Terminer" at bounding box center [715, 508] width 84 height 31
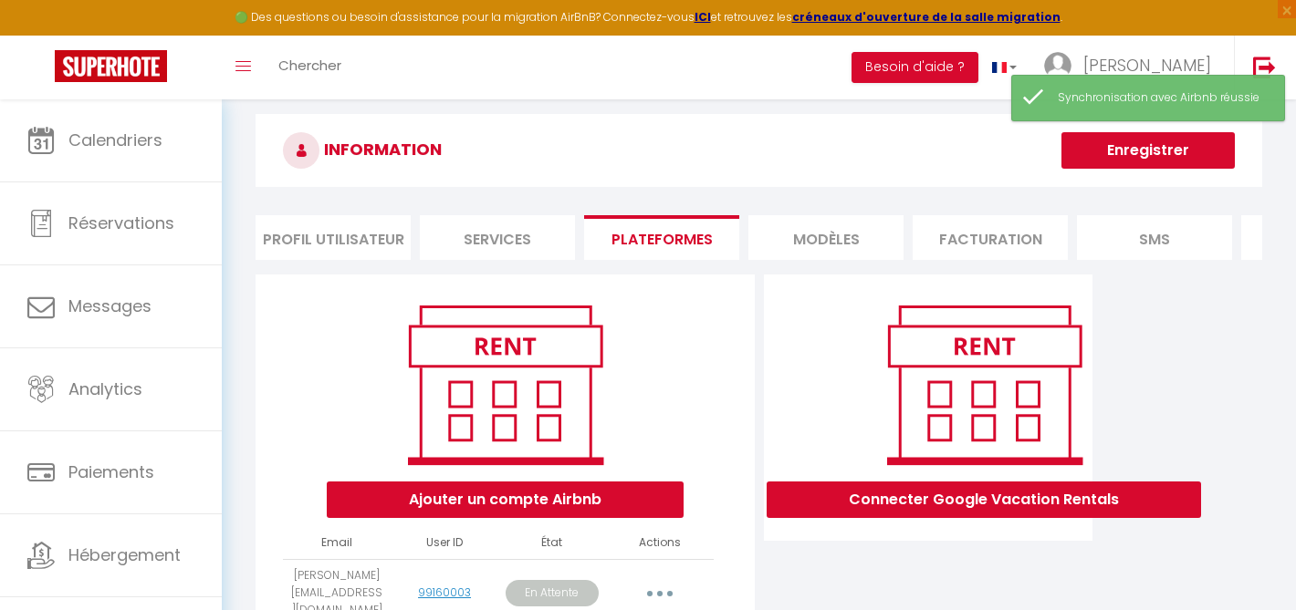
scroll to position [170, 0]
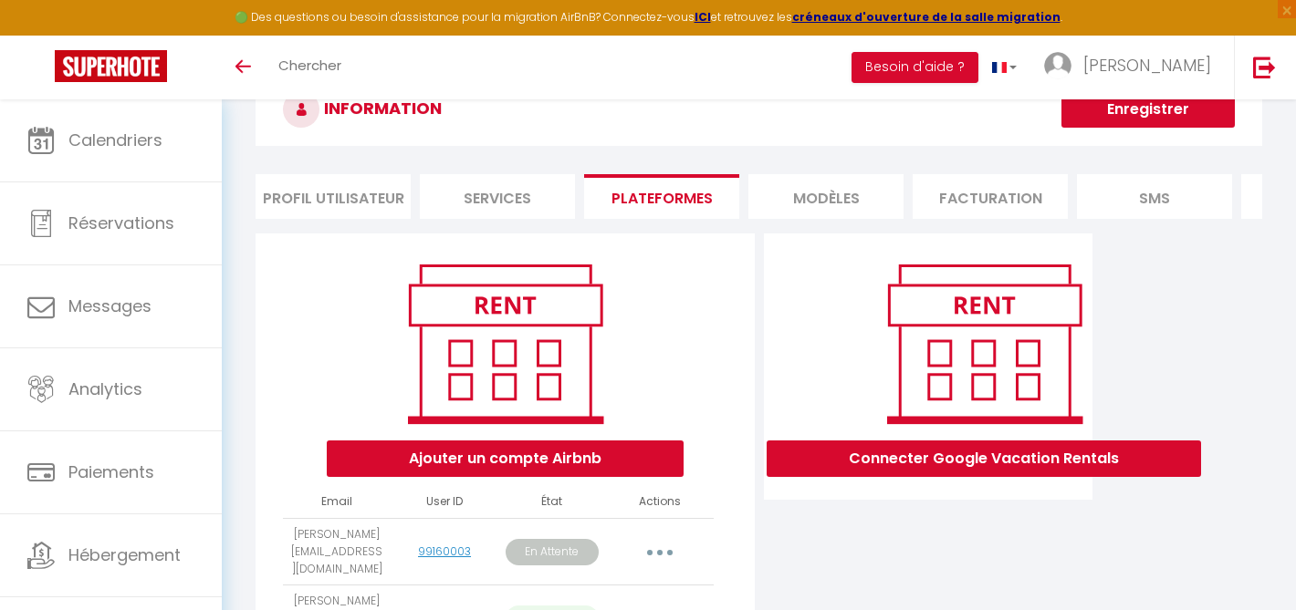
scroll to position [99, 0]
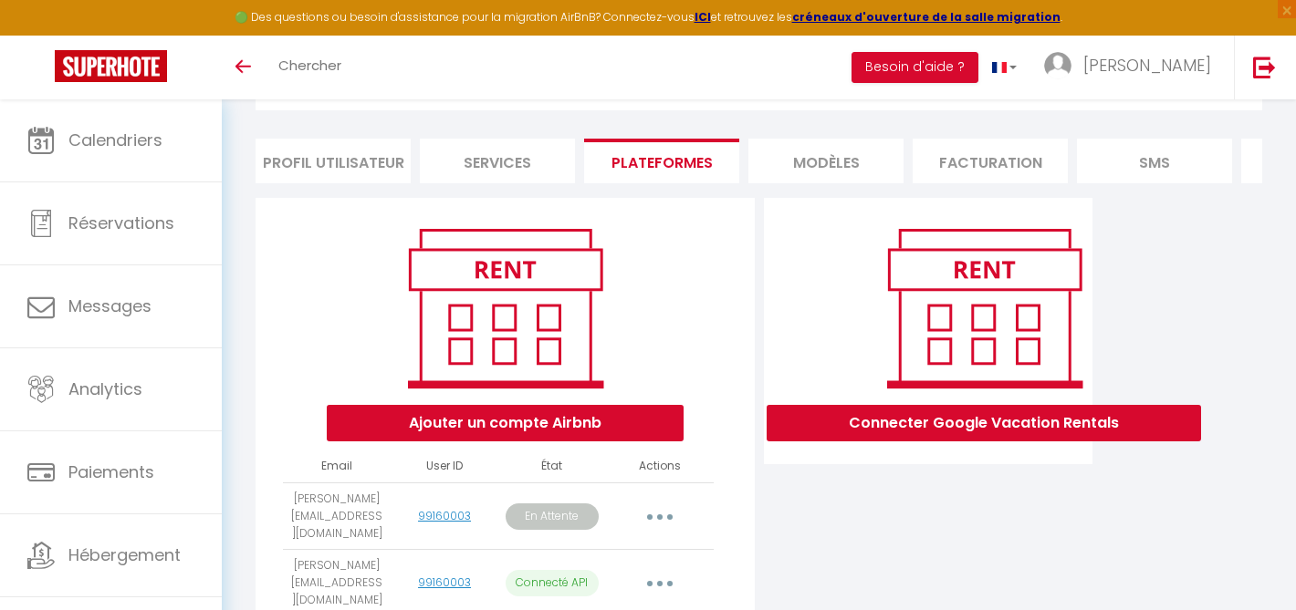
click at [660, 515] on icon "button" at bounding box center [659, 517] width 5 height 5
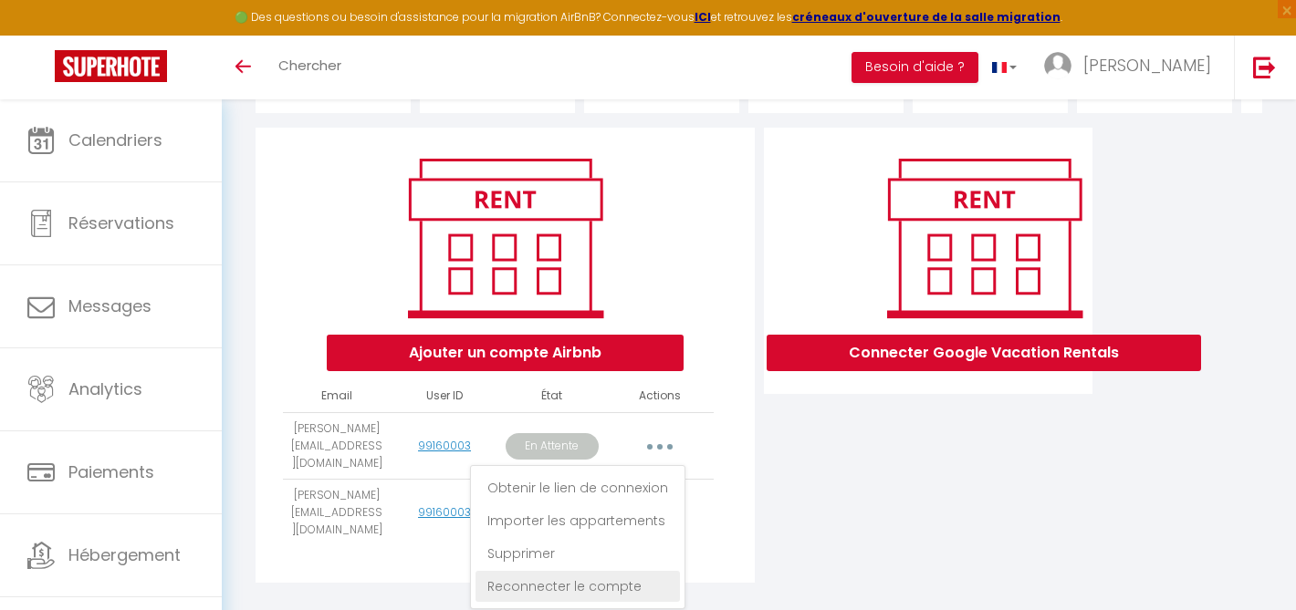
scroll to position [0, 0]
click at [621, 571] on link "Reconnecter le compte" at bounding box center [577, 586] width 204 height 31
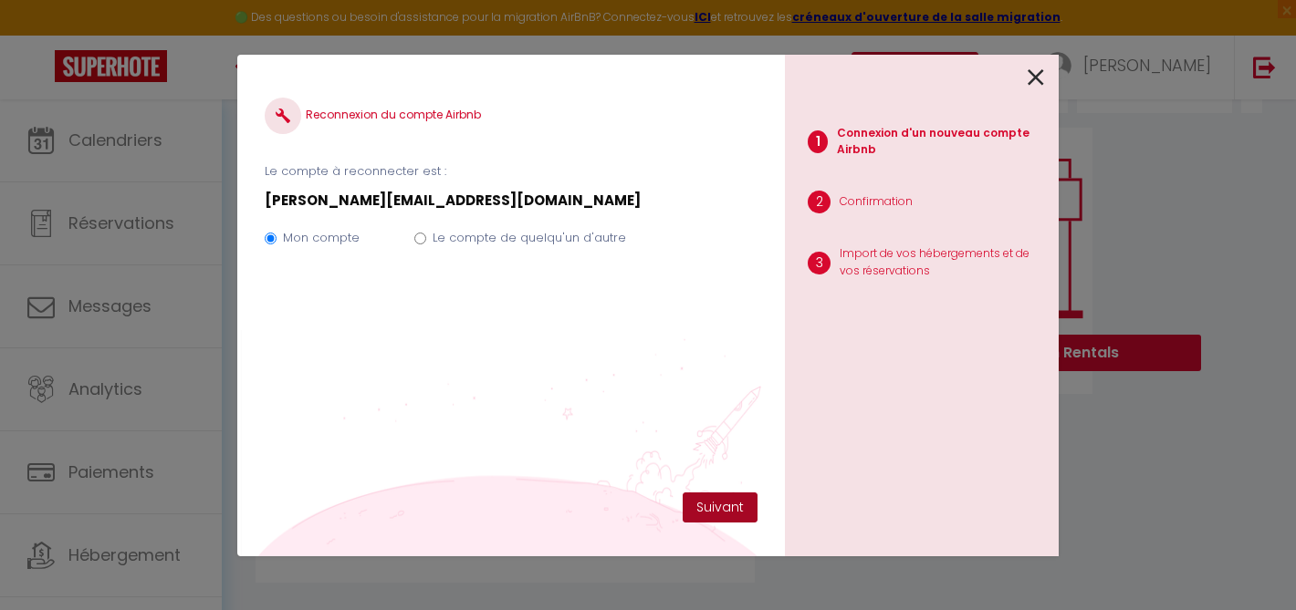
click at [716, 515] on button "Suivant" at bounding box center [720, 508] width 75 height 31
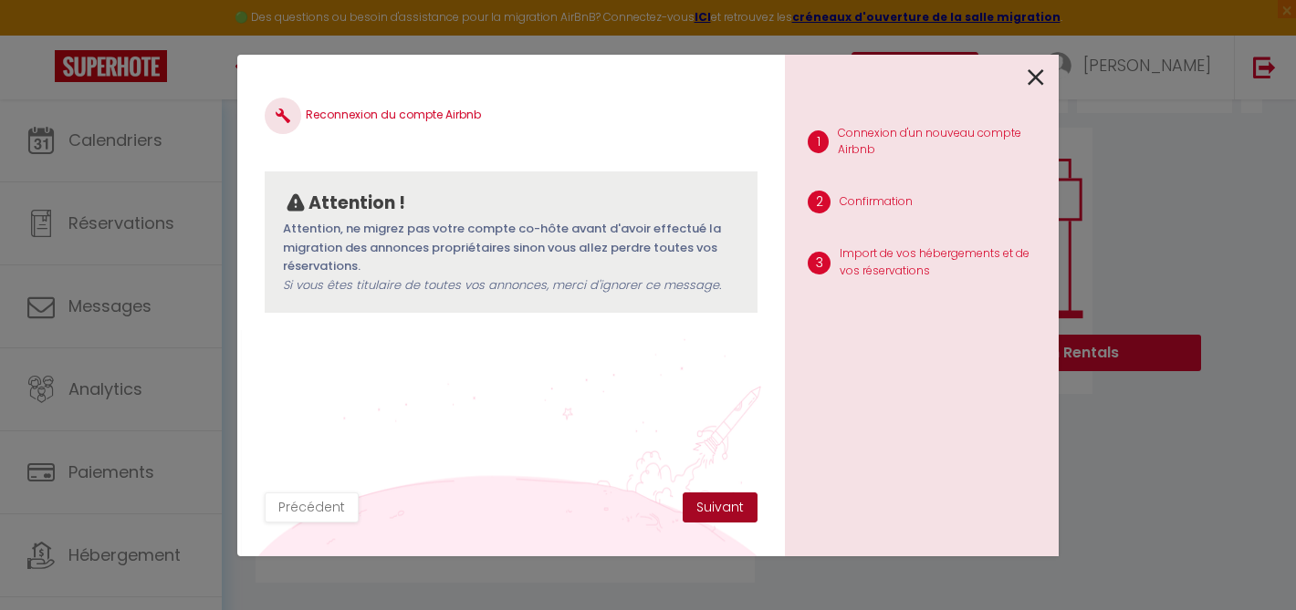
click at [717, 508] on button "Suivant" at bounding box center [720, 508] width 75 height 31
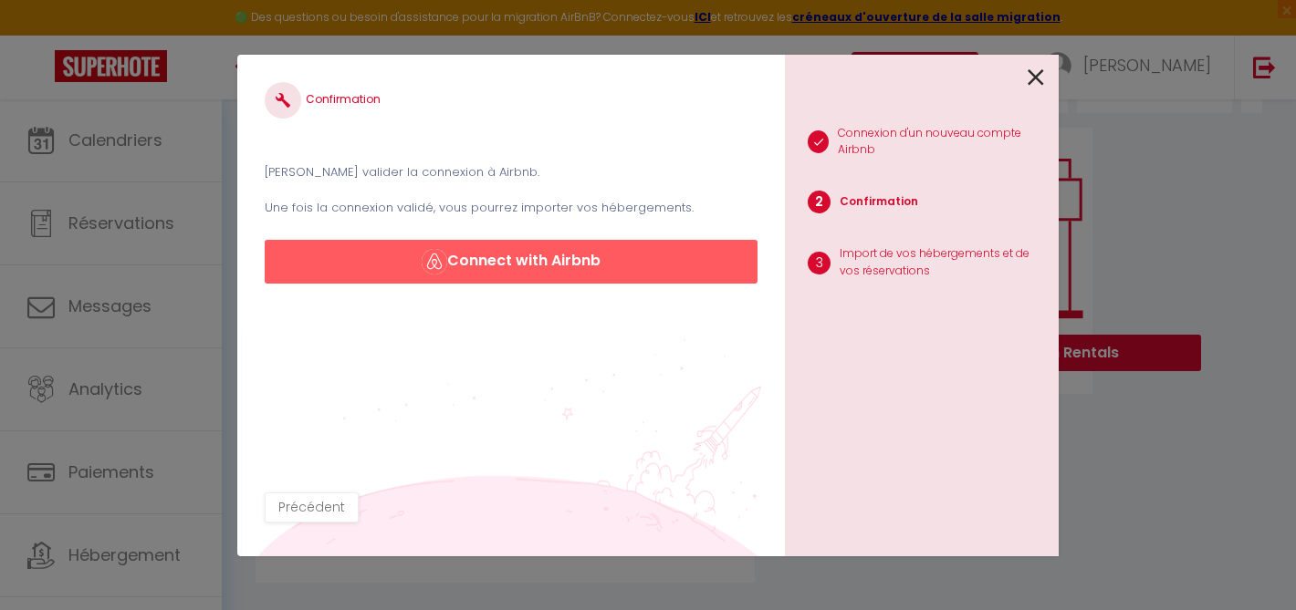
click at [1037, 75] on icon at bounding box center [1035, 77] width 16 height 27
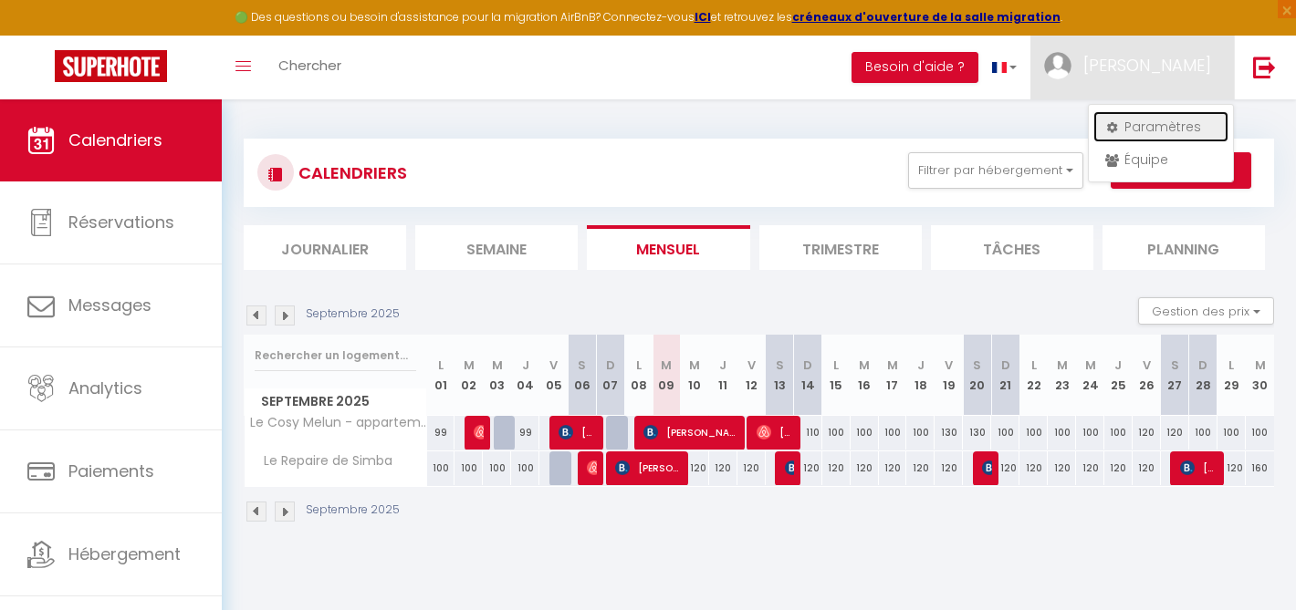
click at [1144, 120] on link "Paramètres" at bounding box center [1160, 126] width 135 height 31
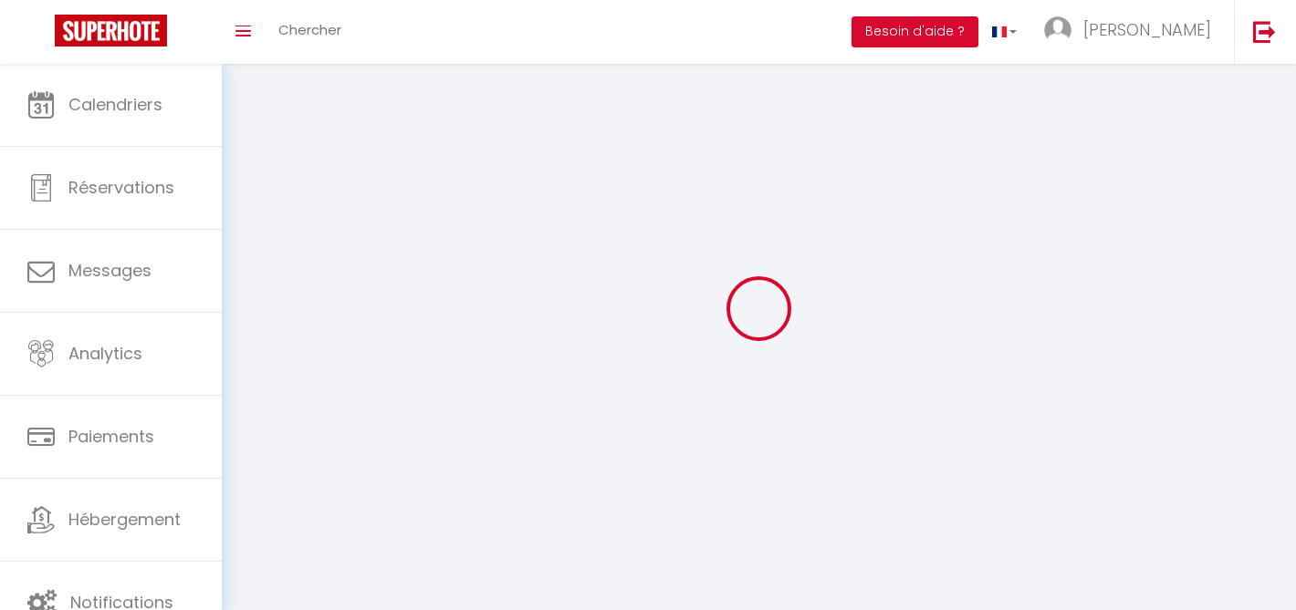
select select "fr"
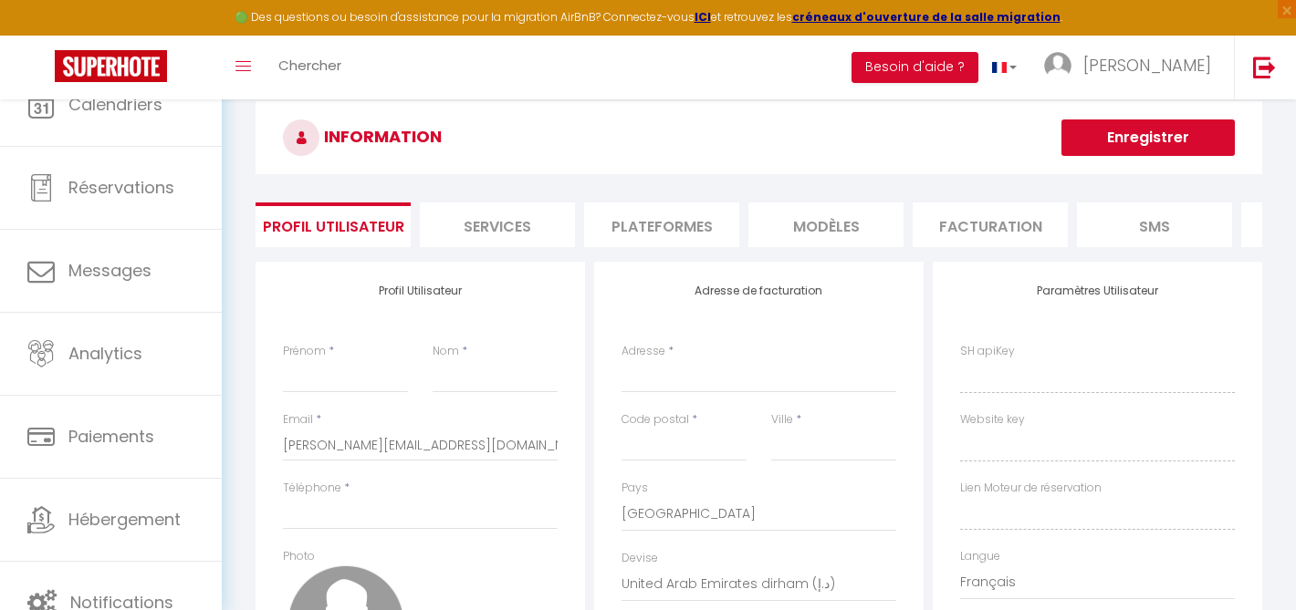
type input "[PERSON_NAME]"
type input "Fourtouill"
type input "0661470811"
type input "[STREET_ADDRESS][PERSON_NAME]"
type input "77000"
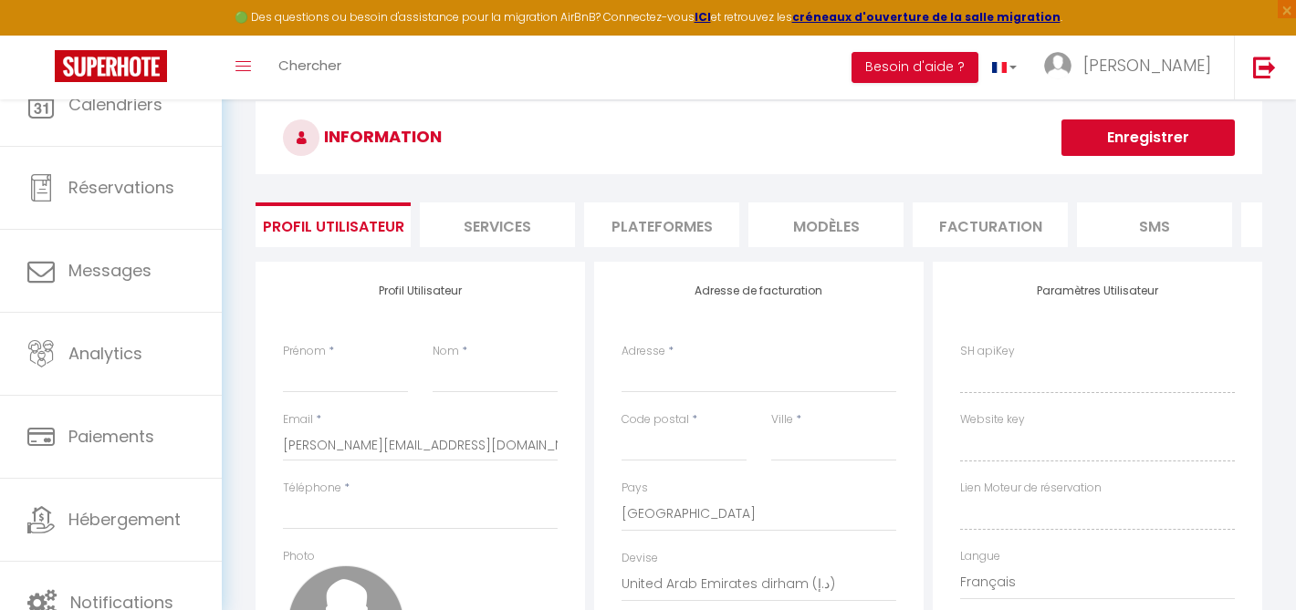
type input "MELUN"
select select "28"
type input "QzIagQ4RHAIKQOzKAIJ8A6706"
type input "NjRWBYHE50YFPHZQ2Fhb8WuGe"
type input "[URL][DOMAIN_NAME]"
